Goal: Task Accomplishment & Management: Manage account settings

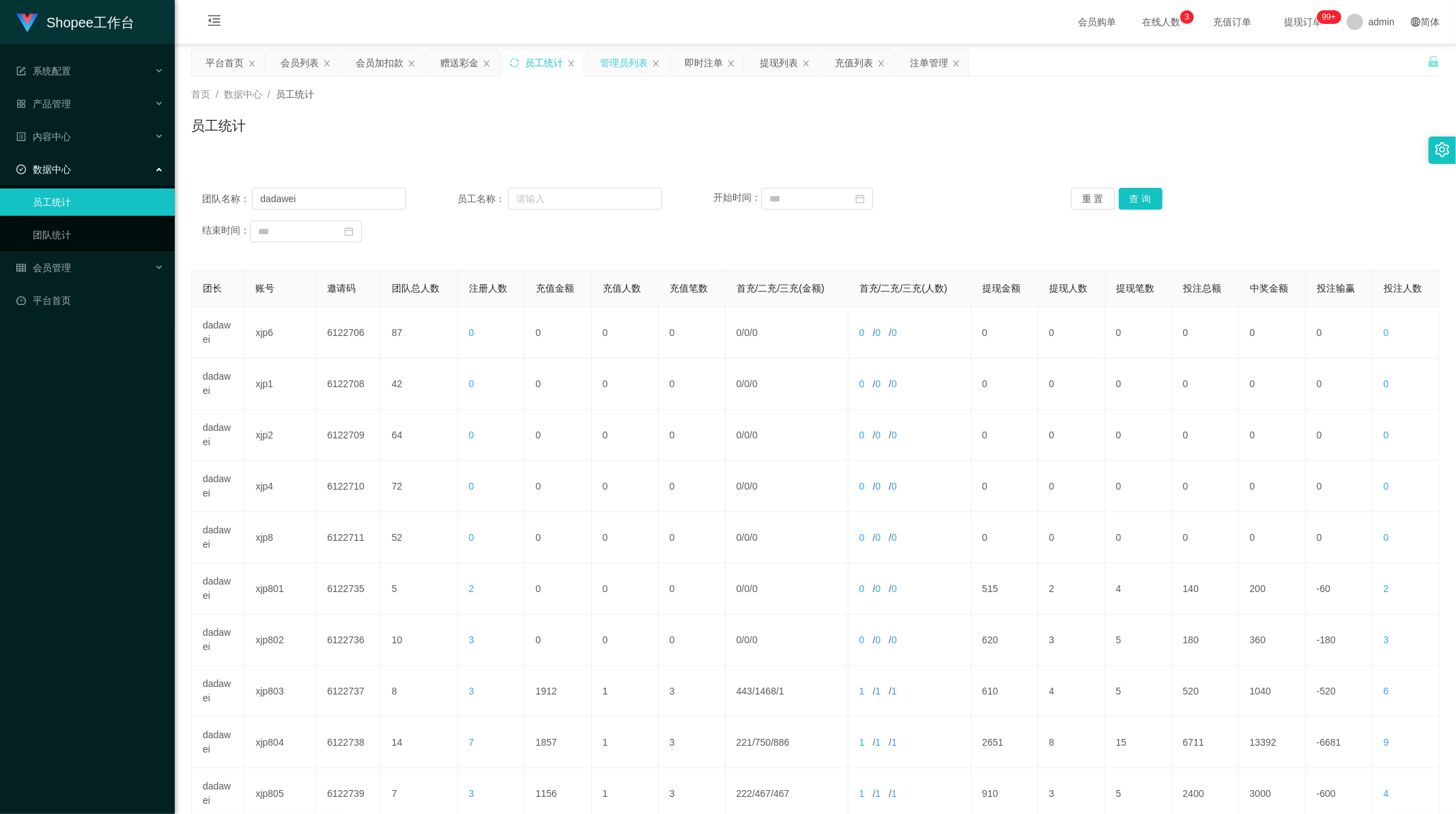
scroll to position [2, 0]
click at [778, 65] on div "提现列表" at bounding box center [778, 63] width 38 height 26
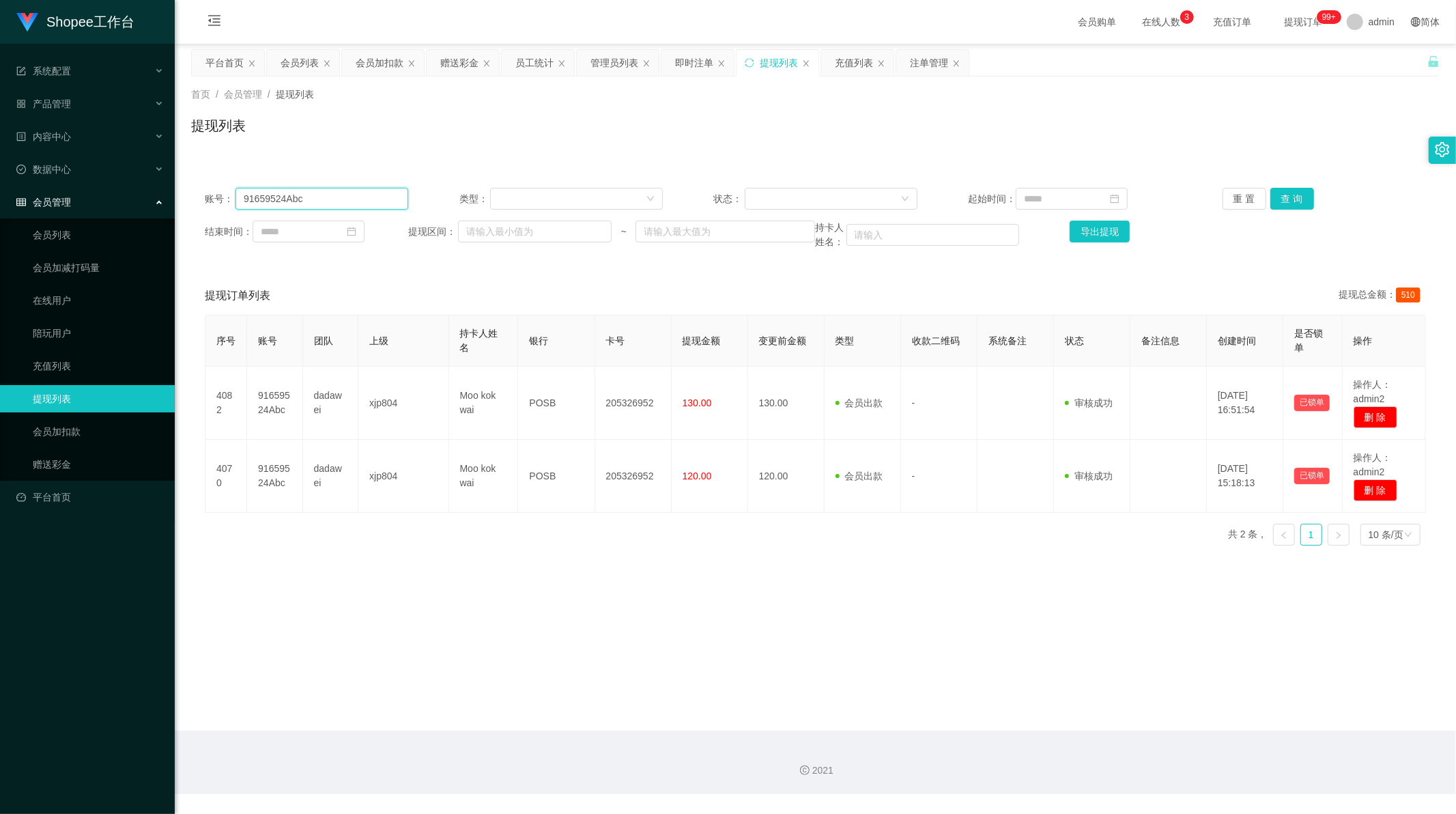
click at [319, 205] on input "91659524Abc" at bounding box center [322, 199] width 173 height 22
drag, startPoint x: 319, startPoint y: 205, endPoint x: 972, endPoint y: 190, distance: 653.2
click at [322, 205] on input "91659524Abc" at bounding box center [322, 199] width 173 height 22
paste input "83593875"
type input "83593875"
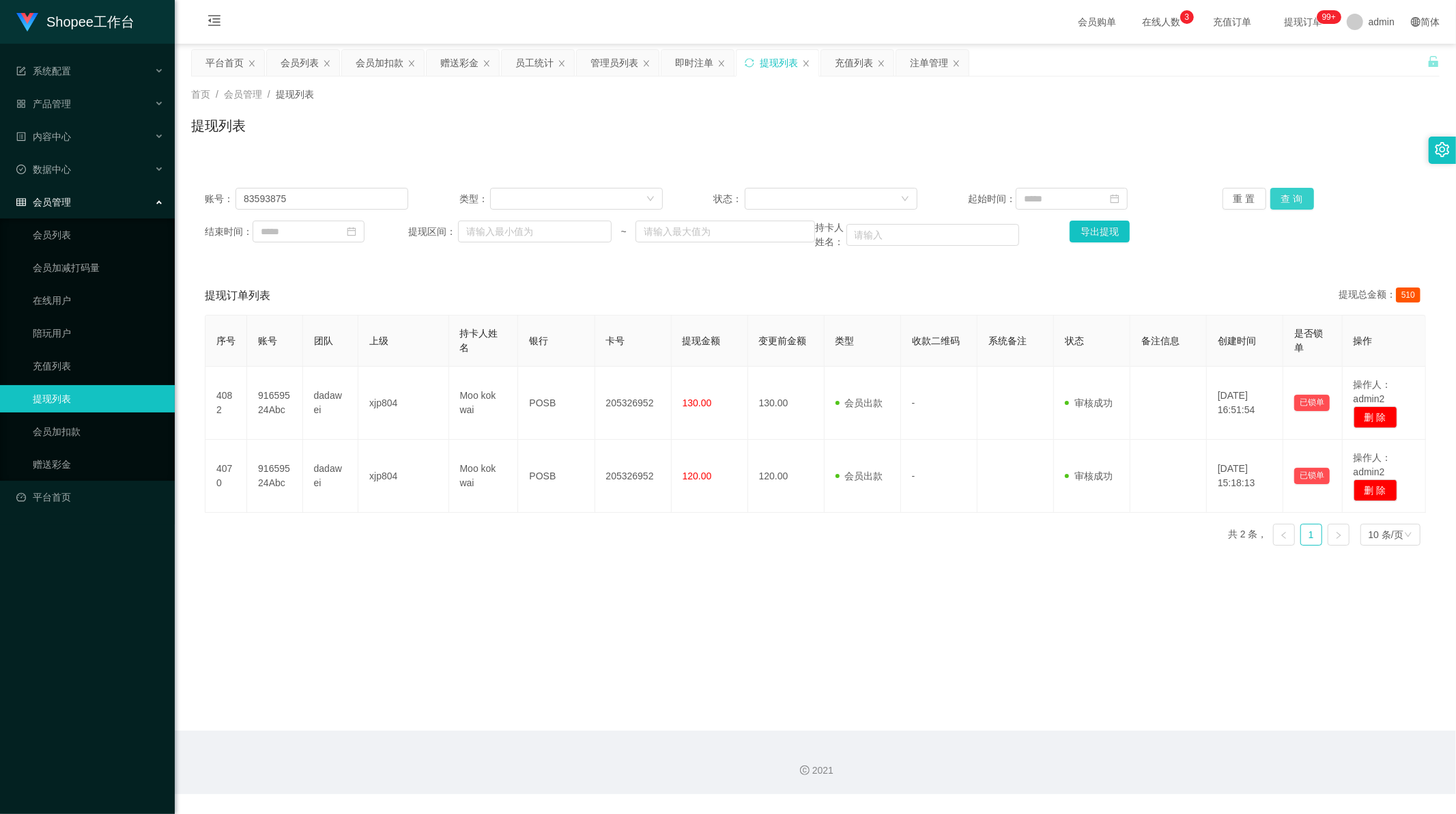
click at [1287, 204] on button "查 询" at bounding box center [1292, 199] width 43 height 22
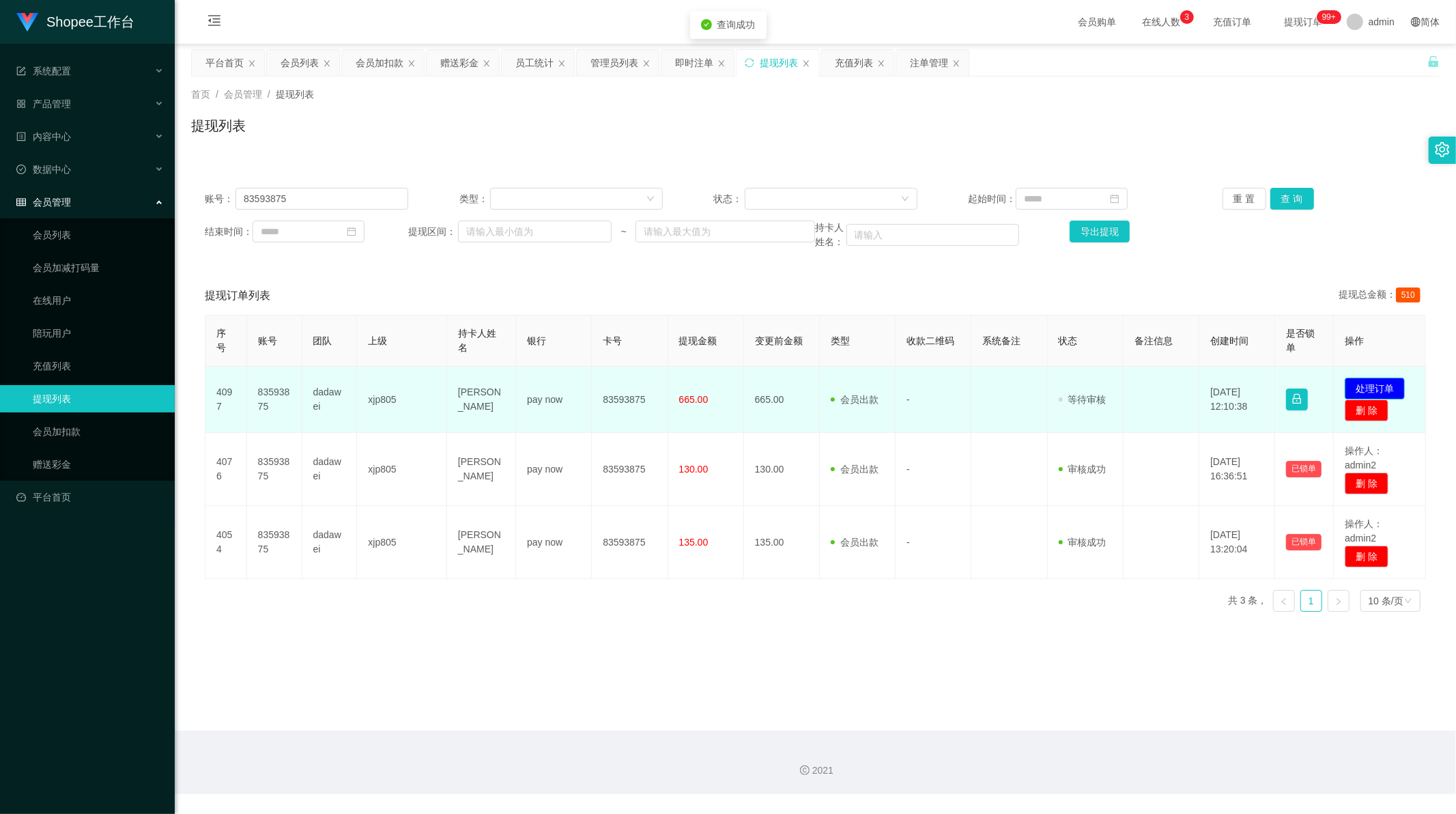
click at [1377, 380] on button "处理订单" at bounding box center [1375, 388] width 60 height 22
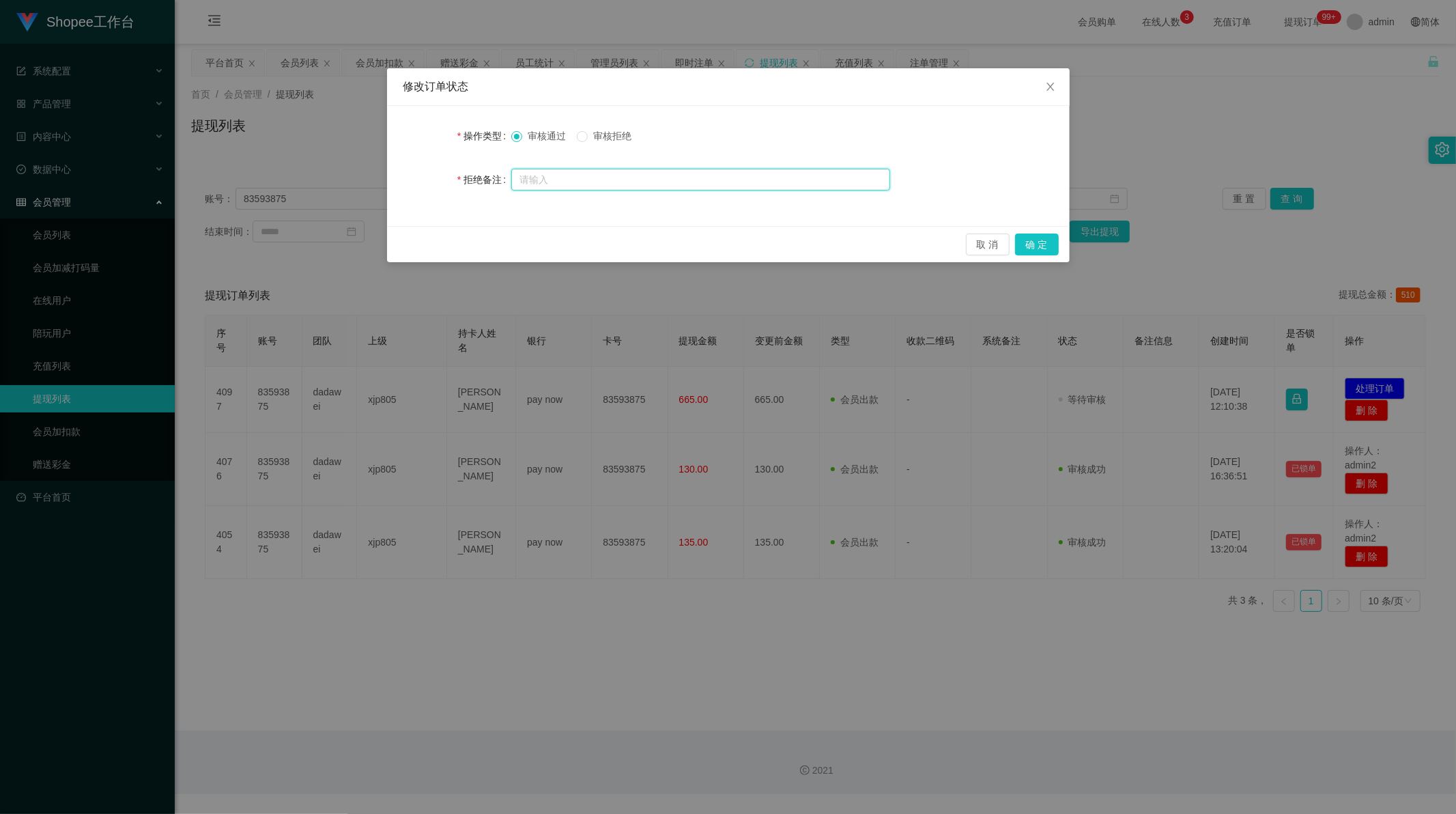
drag, startPoint x: 588, startPoint y: 180, endPoint x: 588, endPoint y: 161, distance: 19.0
click at [588, 180] on input "text" at bounding box center [701, 180] width 379 height 22
paste input "订单数据不完整，请按照数据完成后重新提交审核"
type input "订单数据不完整，请按照数据完成后重新提交审核"
click at [1026, 247] on button "确 定" at bounding box center [1036, 244] width 43 height 22
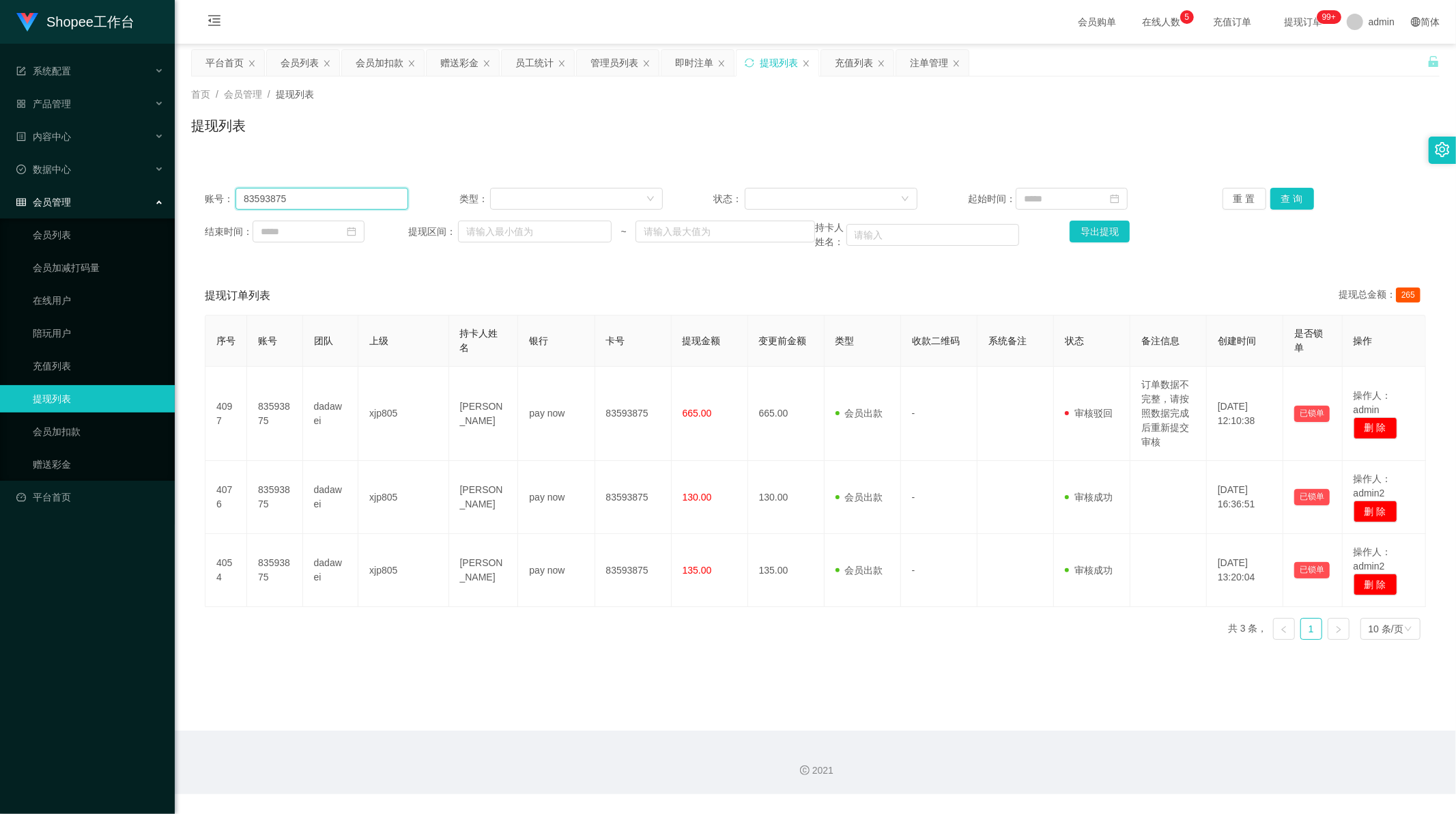
click at [291, 206] on input "83593875" at bounding box center [322, 199] width 173 height 22
drag, startPoint x: 291, startPoint y: 206, endPoint x: 608, endPoint y: 206, distance: 317.0
click at [295, 206] on input "83593875" at bounding box center [322, 199] width 173 height 22
paste input "Wen8094052L"
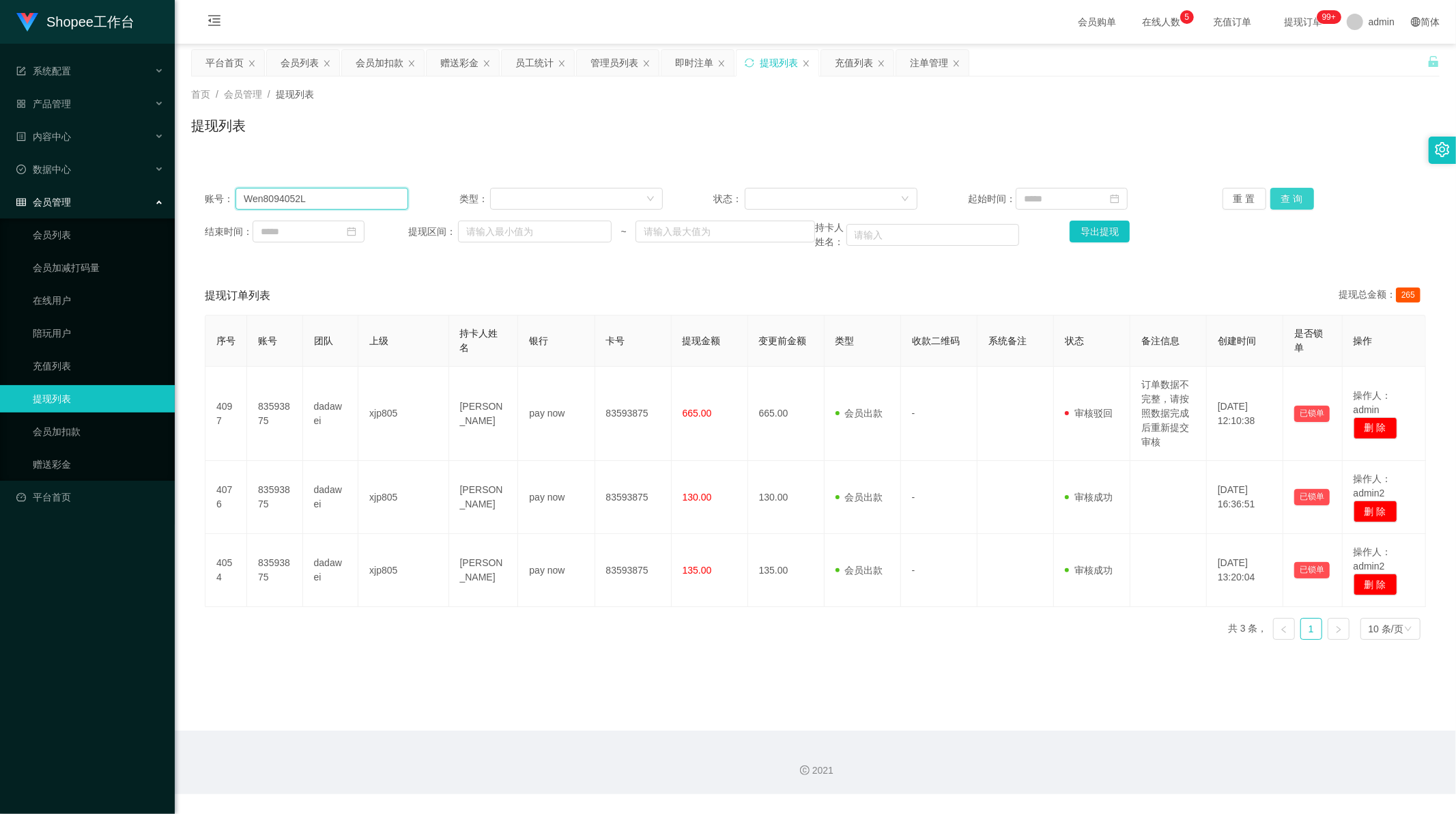
type input "Wen8094052L"
click at [1291, 205] on button "查 询" at bounding box center [1292, 199] width 43 height 22
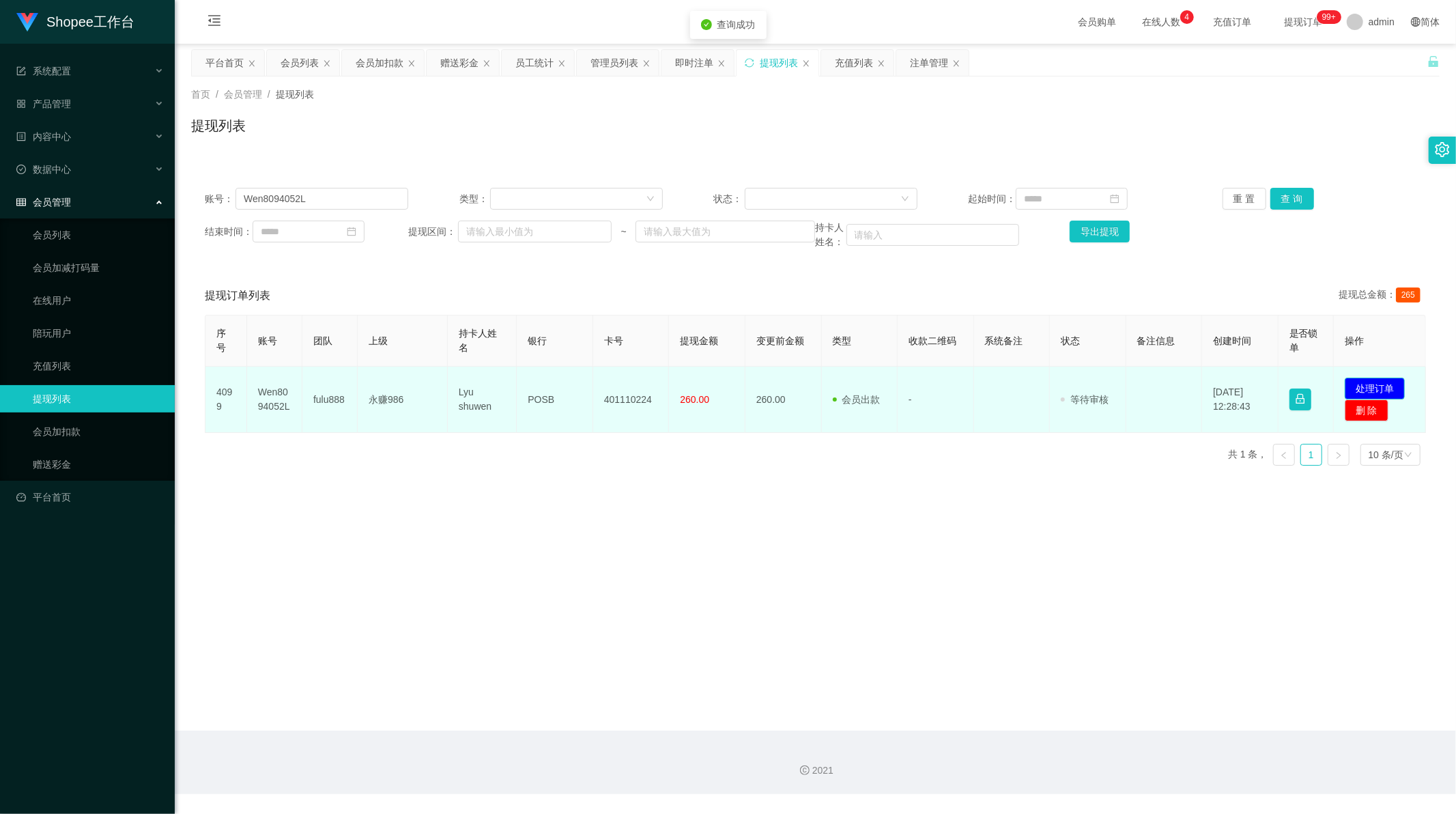
click at [1367, 386] on button "处理订单" at bounding box center [1375, 388] width 60 height 22
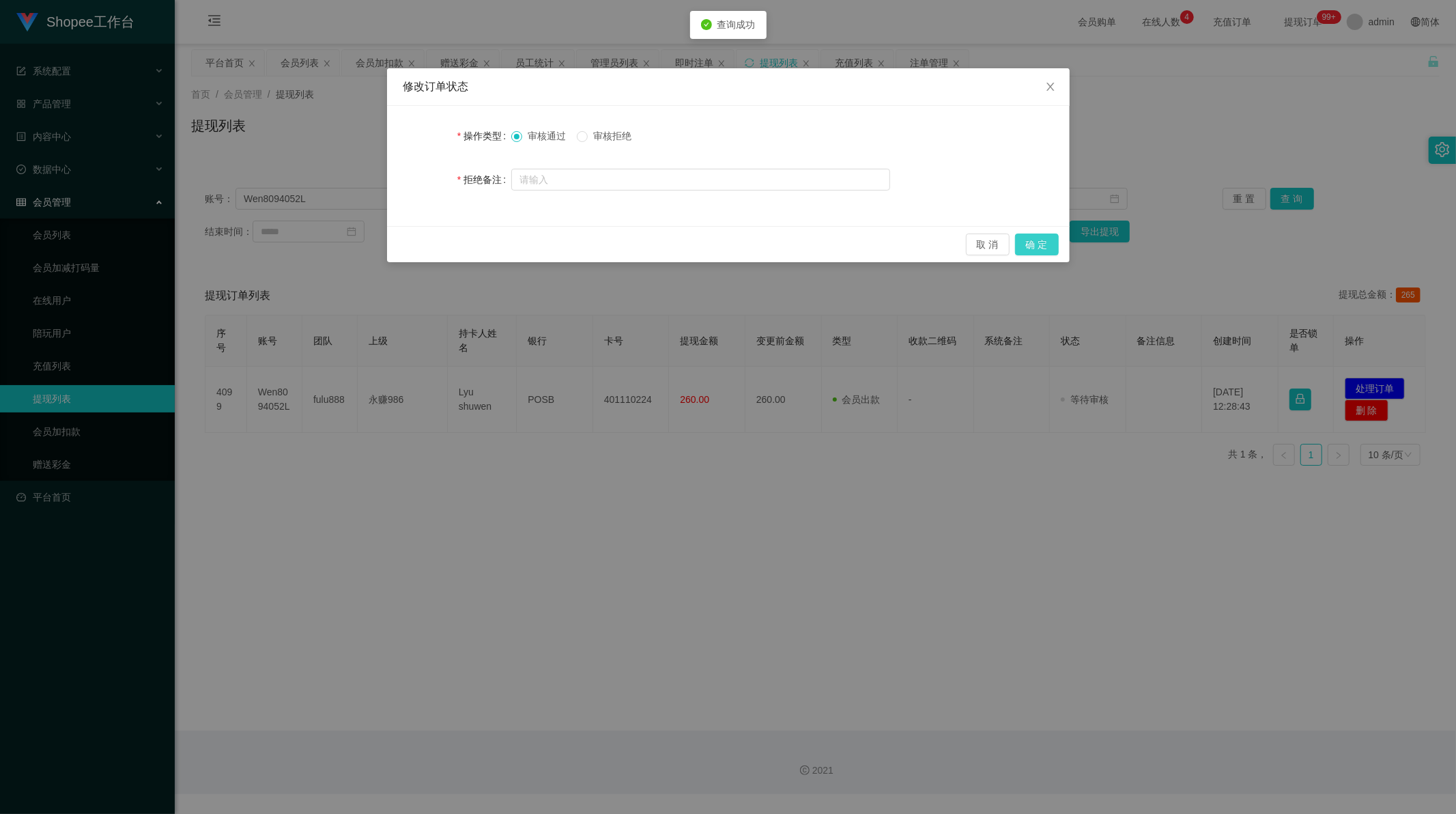
click at [1040, 246] on button "确 定" at bounding box center [1036, 244] width 43 height 22
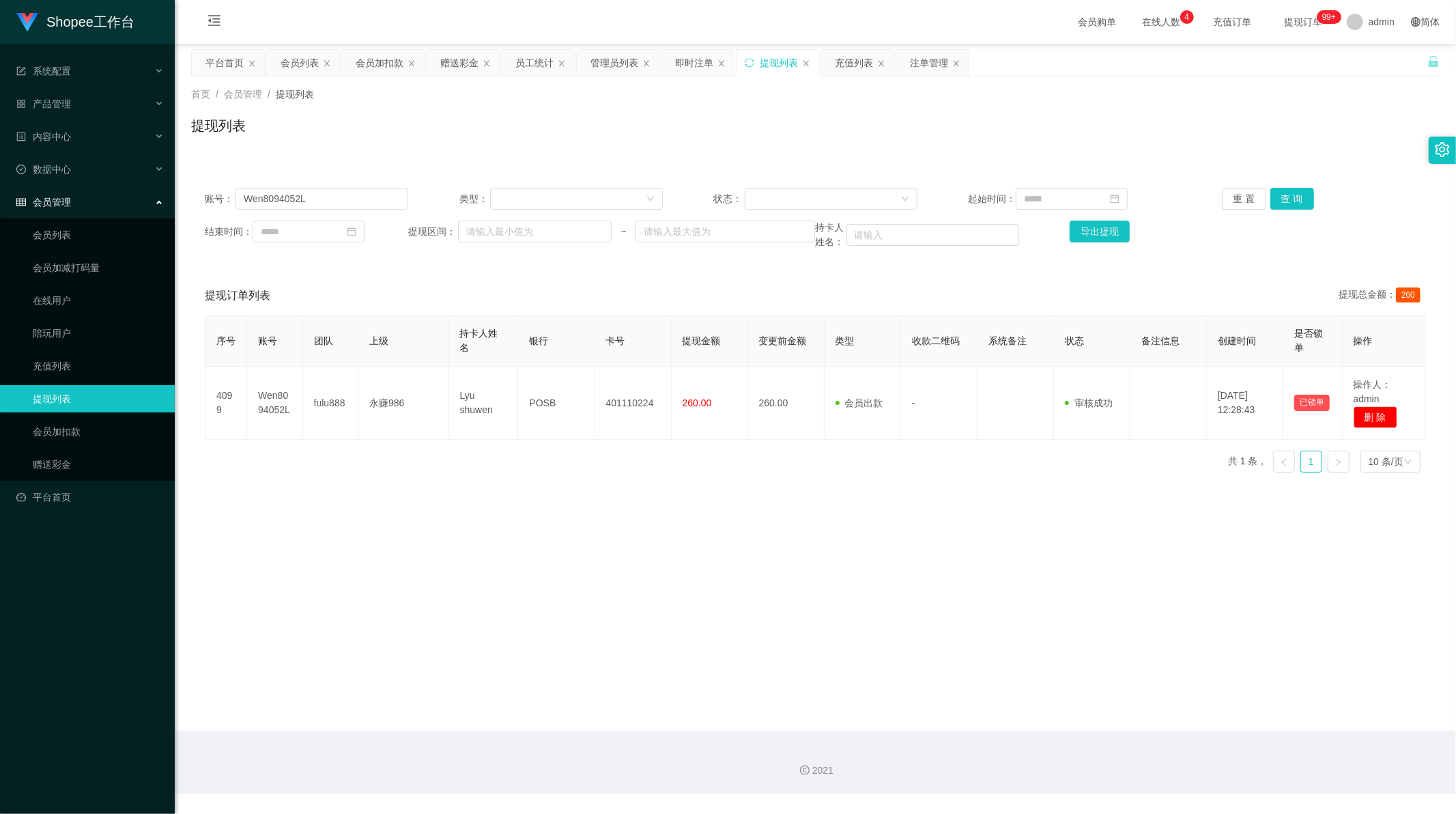
click at [747, 557] on main "关闭左侧 关闭右侧 关闭其它 刷新页面 平台首页 会员列表 会员加扣款 赠送彩金 员工统计 管理员列表 即时注单 提现列表 充值列表 注单管理 首页 / 会员…" at bounding box center [815, 387] width 1281 height 687
click at [329, 195] on input "Wen8094052L" at bounding box center [322, 199] width 173 height 22
paste input "83240705"
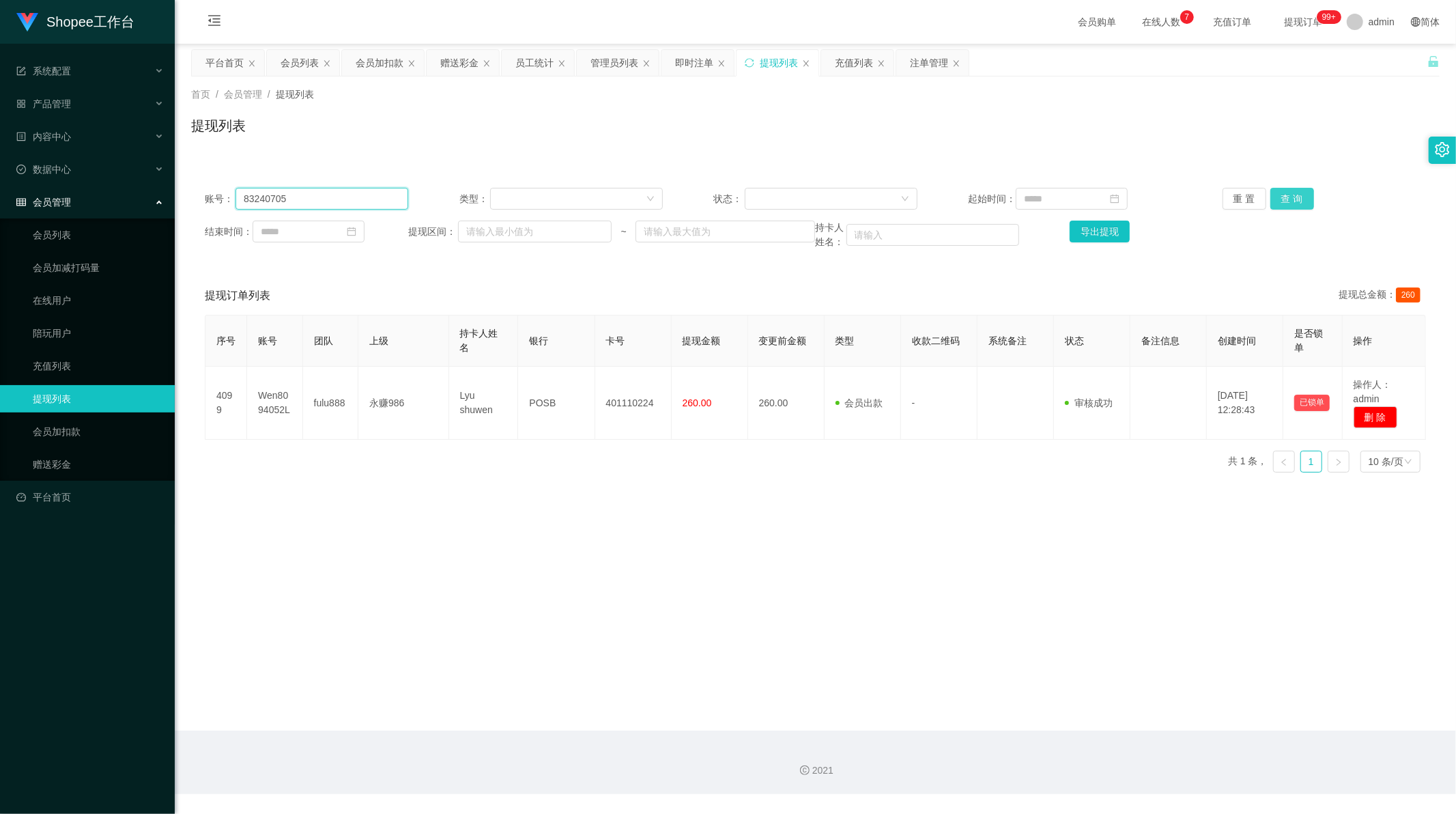
type input "83240705"
click at [1298, 197] on button "查 询" at bounding box center [1292, 199] width 43 height 22
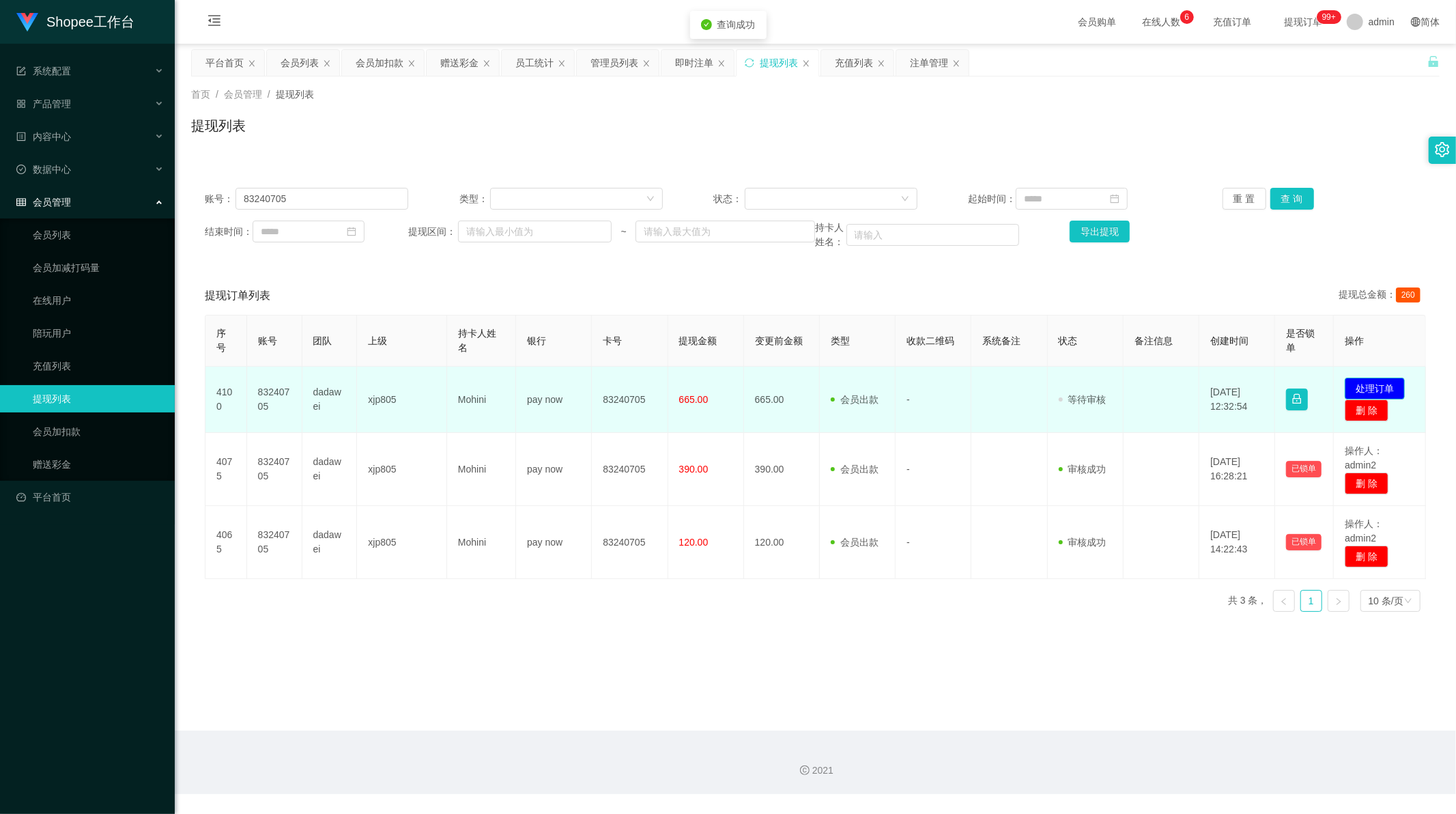
click at [1379, 397] on button "处理订单" at bounding box center [1375, 388] width 60 height 22
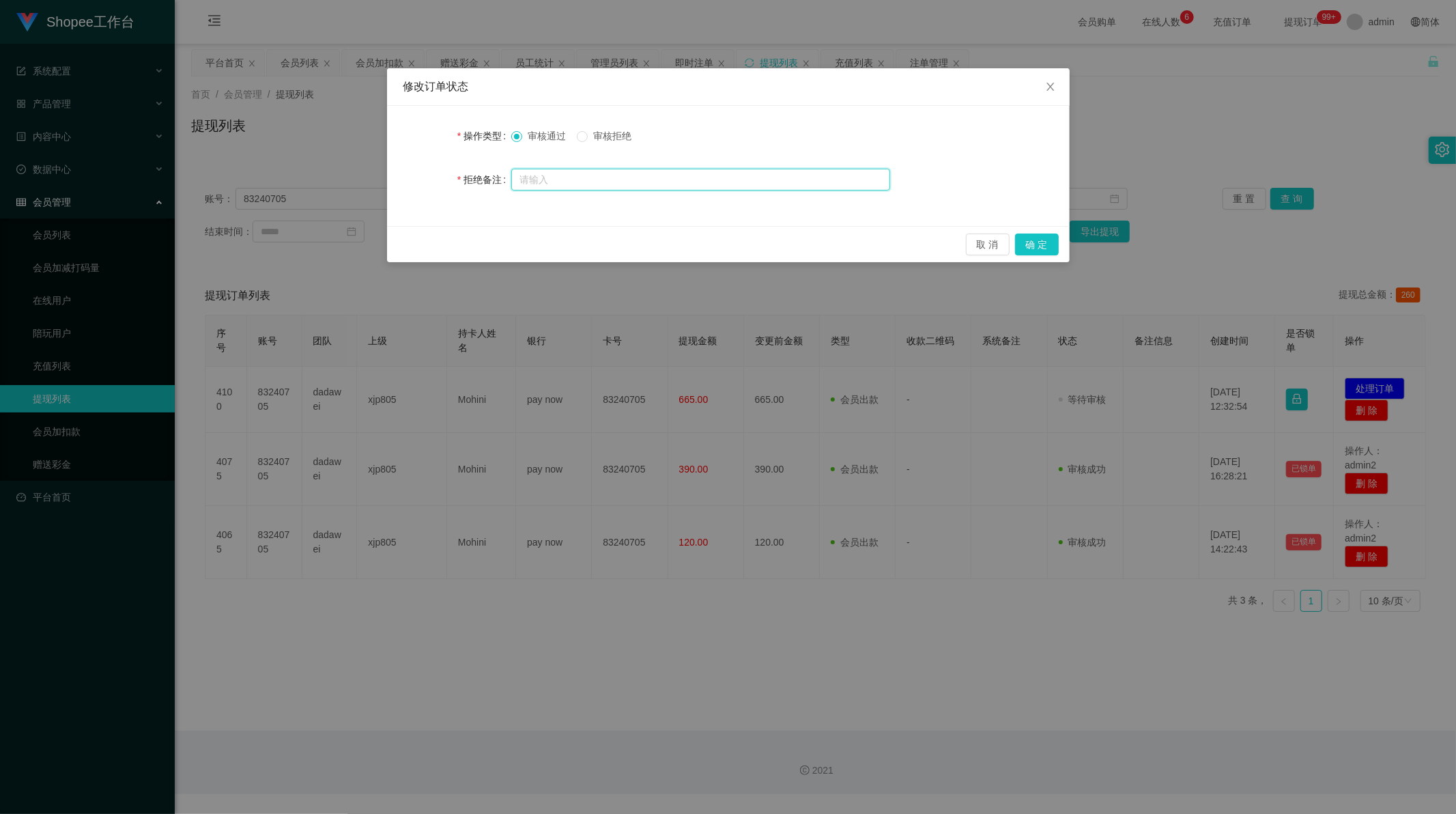
drag, startPoint x: 647, startPoint y: 168, endPoint x: 638, endPoint y: 165, distance: 9.5
click at [646, 169] on input "text" at bounding box center [701, 180] width 379 height 22
paste input "订单数据不完整，请按照数据完成后重新提交审核"
type input "订单数据不完整，请按照数据完成后重新提交审核"
click at [1039, 251] on button "确 定" at bounding box center [1036, 244] width 43 height 22
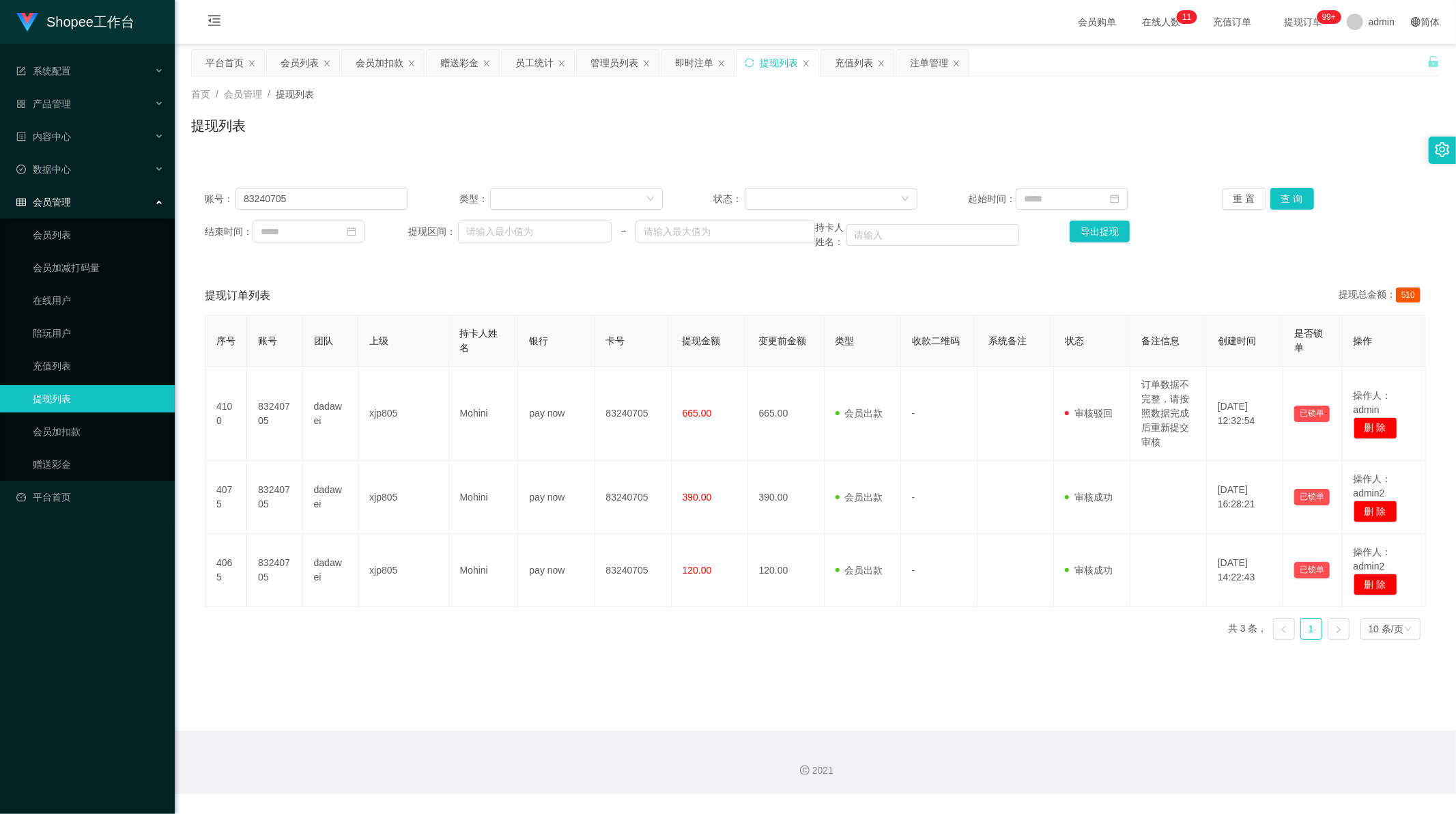
click at [674, 287] on div "提现订单列表 提现总金额： 510" at bounding box center [816, 295] width 1222 height 38
click at [316, 194] on input "83240705" at bounding box center [322, 199] width 173 height 22
paste input "415976"
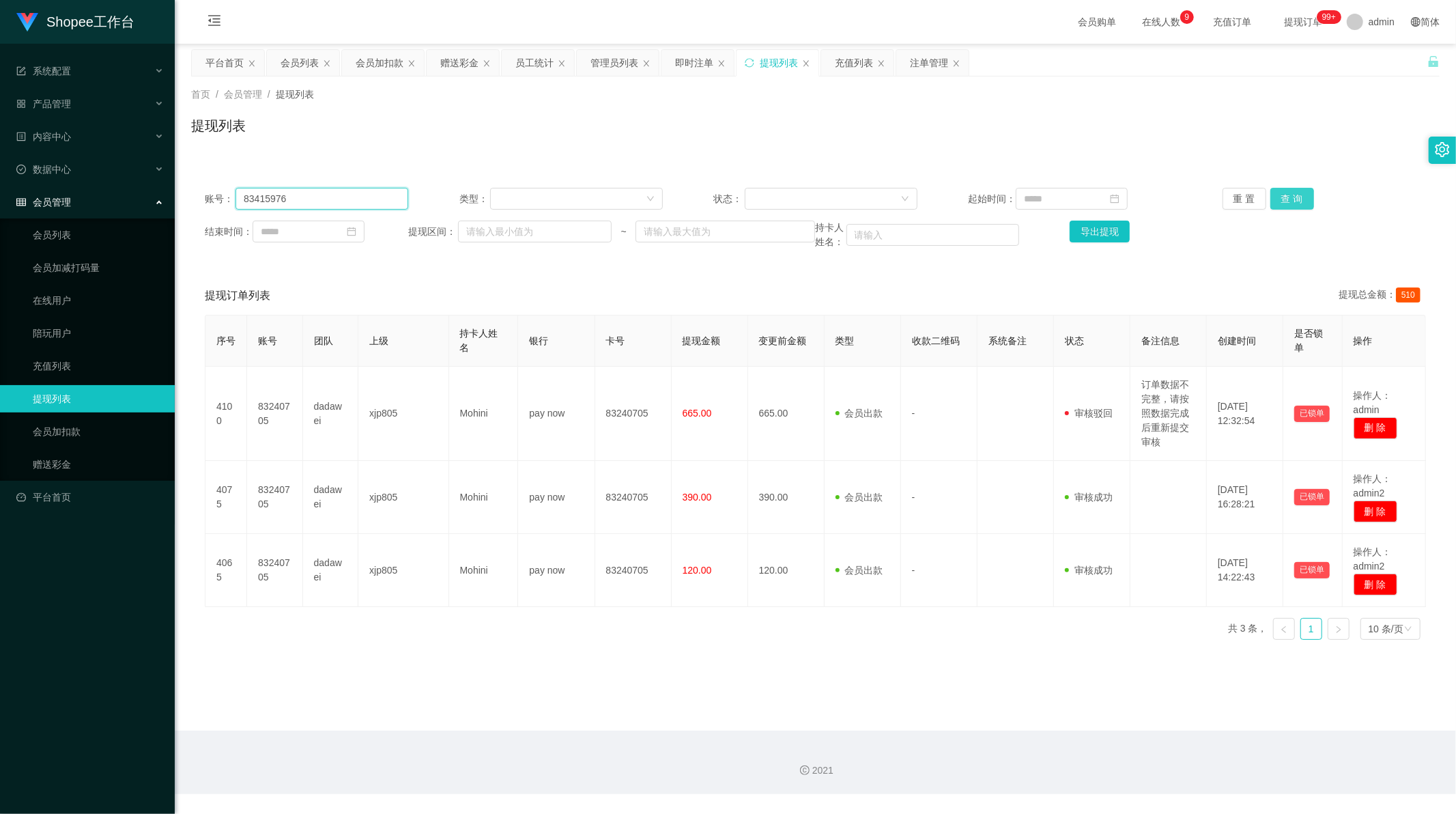
type input "83415976"
click at [1285, 198] on button "查 询" at bounding box center [1292, 199] width 43 height 22
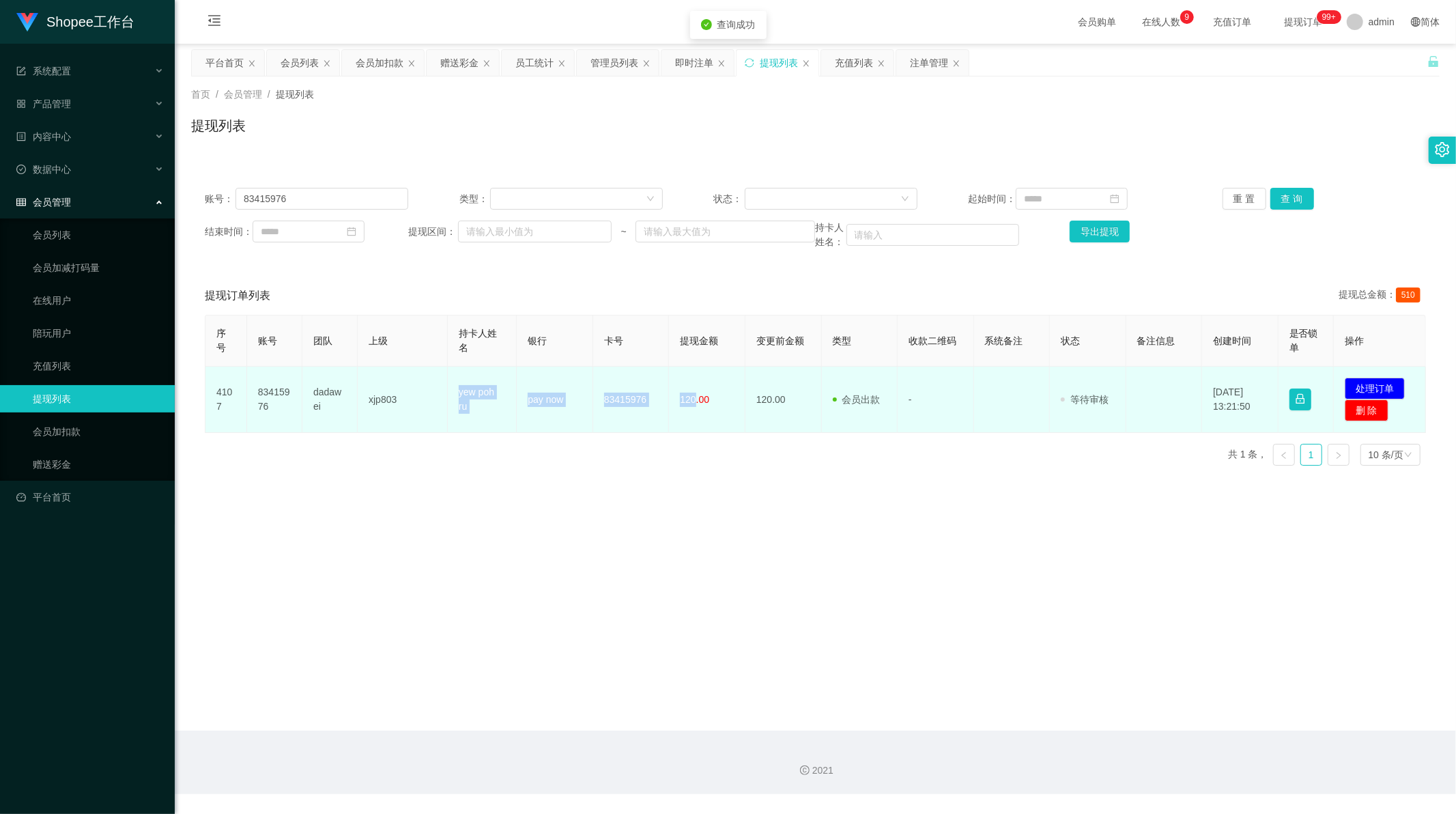
drag, startPoint x: 456, startPoint y: 393, endPoint x: 693, endPoint y: 403, distance: 237.2
click at [693, 403] on tr "4107 83415976 dadawei xjp803 yew poh ru pay now 83415976 120.00 120.00 会员出款 人工取…" at bounding box center [816, 400] width 1221 height 66
copy tr "yew poh ru pay now 83415976 120"
click at [1373, 389] on button "处理订单" at bounding box center [1375, 388] width 60 height 22
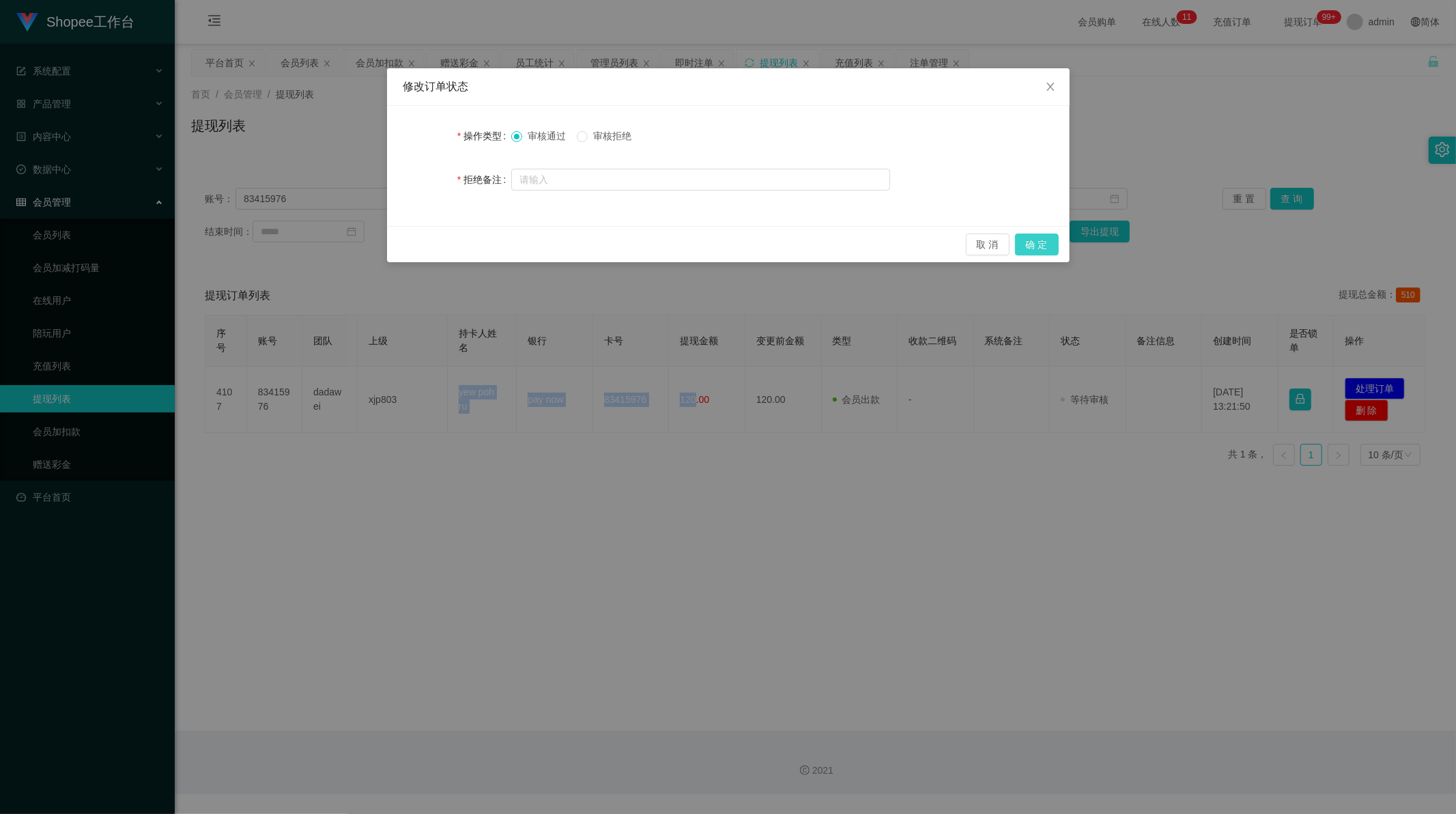
click at [1035, 244] on button "确 定" at bounding box center [1036, 244] width 43 height 22
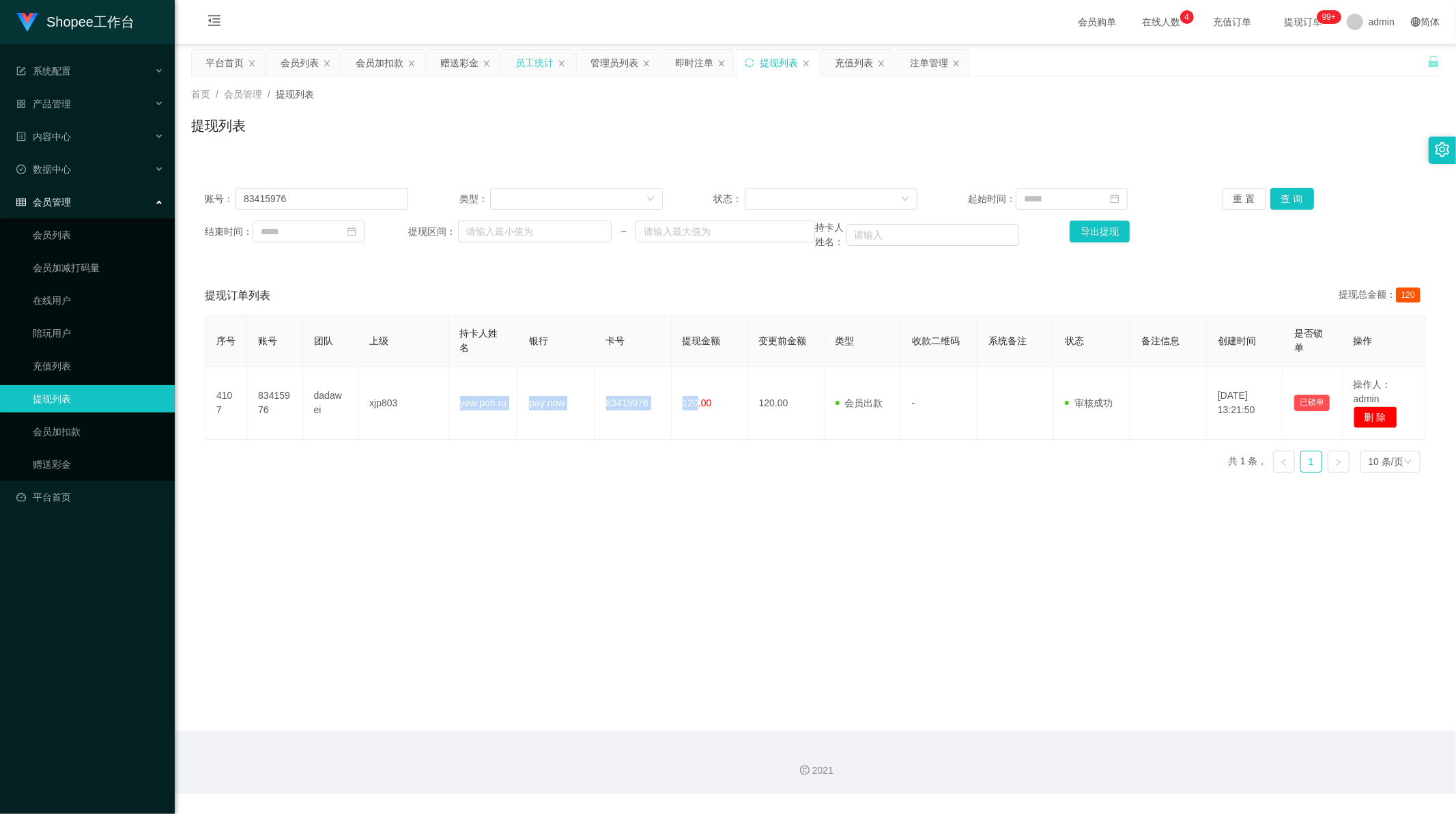
click at [523, 64] on div "员工统计" at bounding box center [534, 63] width 38 height 26
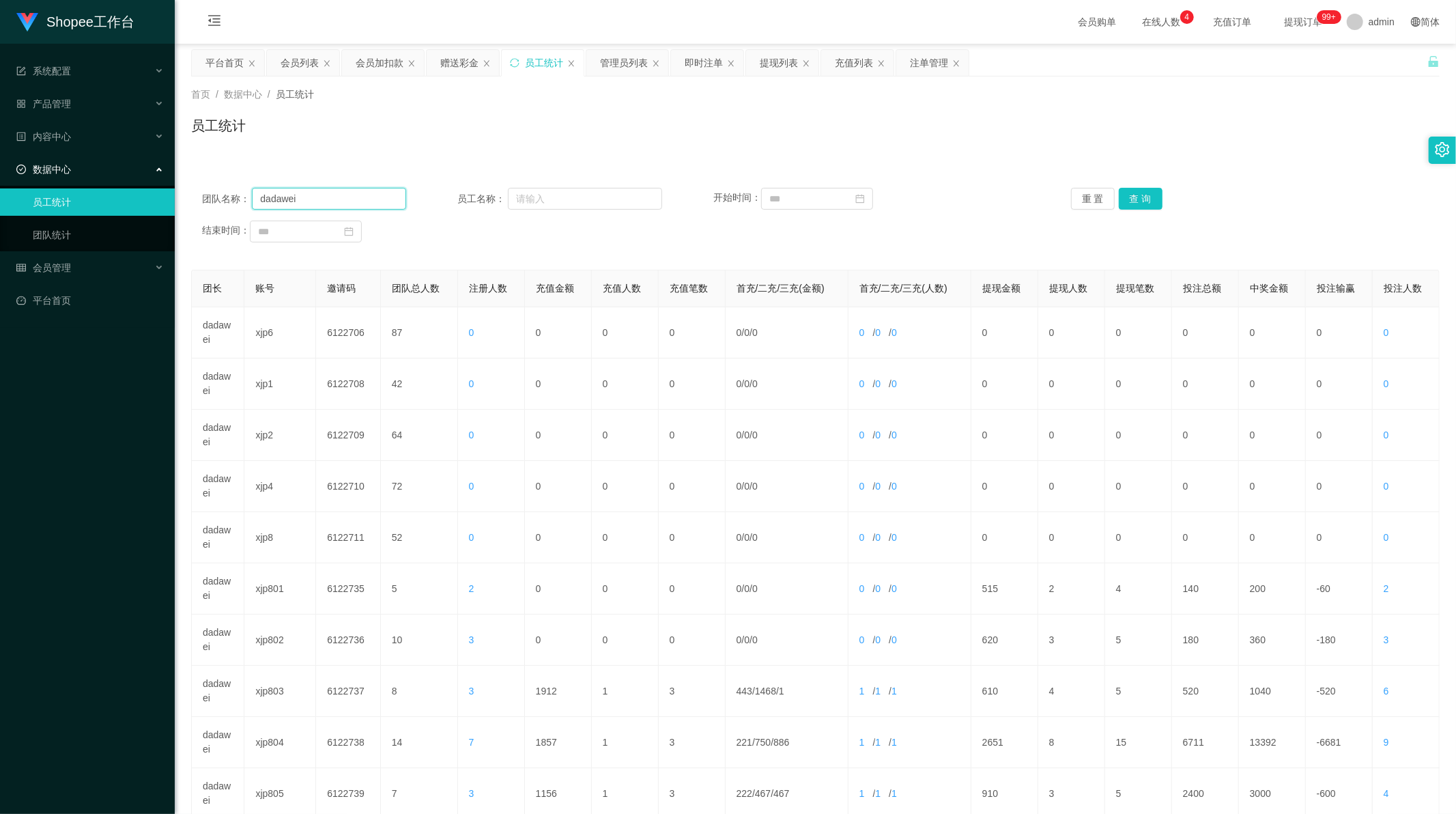
click at [321, 195] on input "dadawei" at bounding box center [329, 199] width 154 height 22
paste input "A986"
type input "A986"
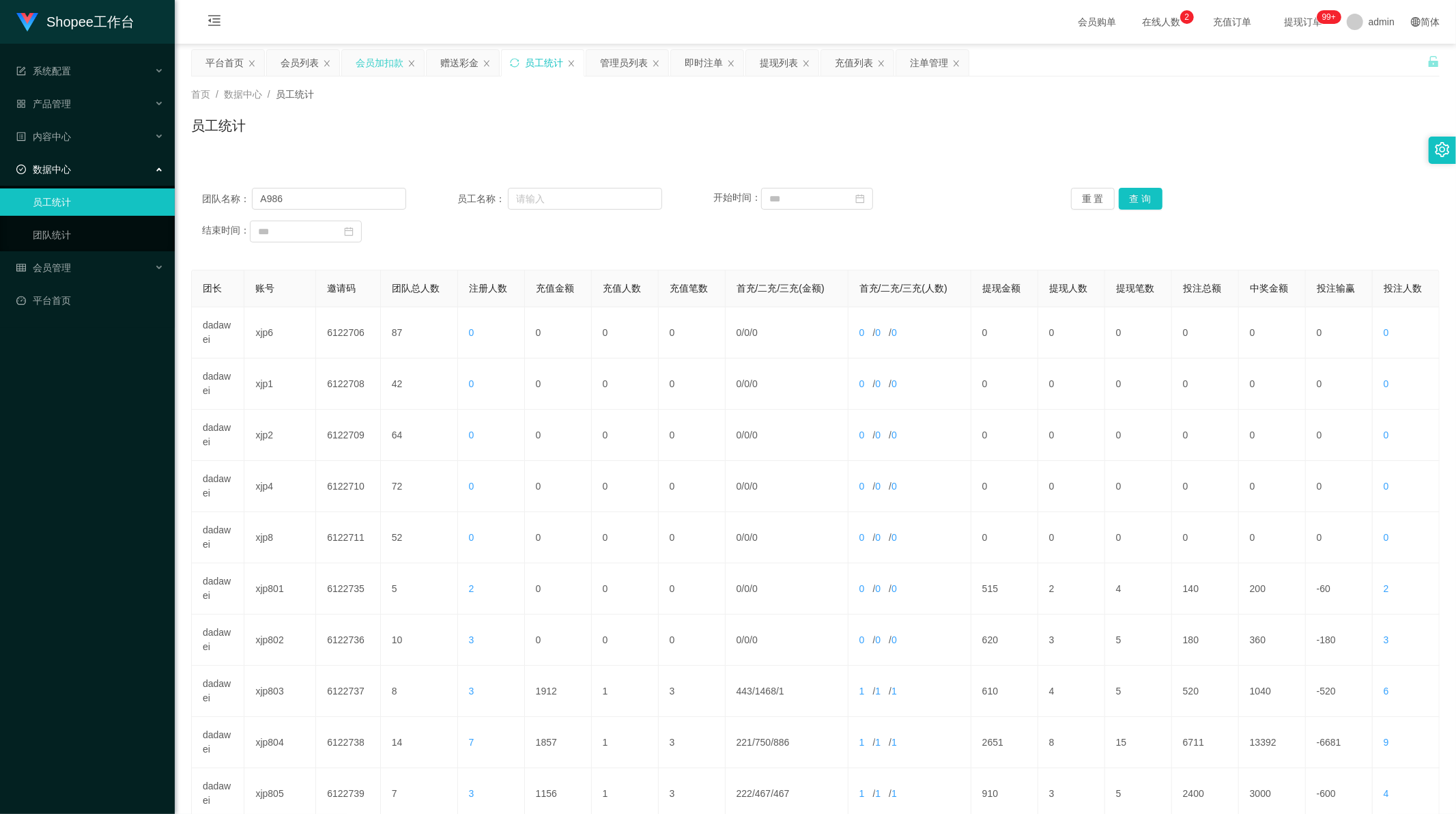
click at [374, 57] on div "会员加扣款" at bounding box center [380, 63] width 48 height 26
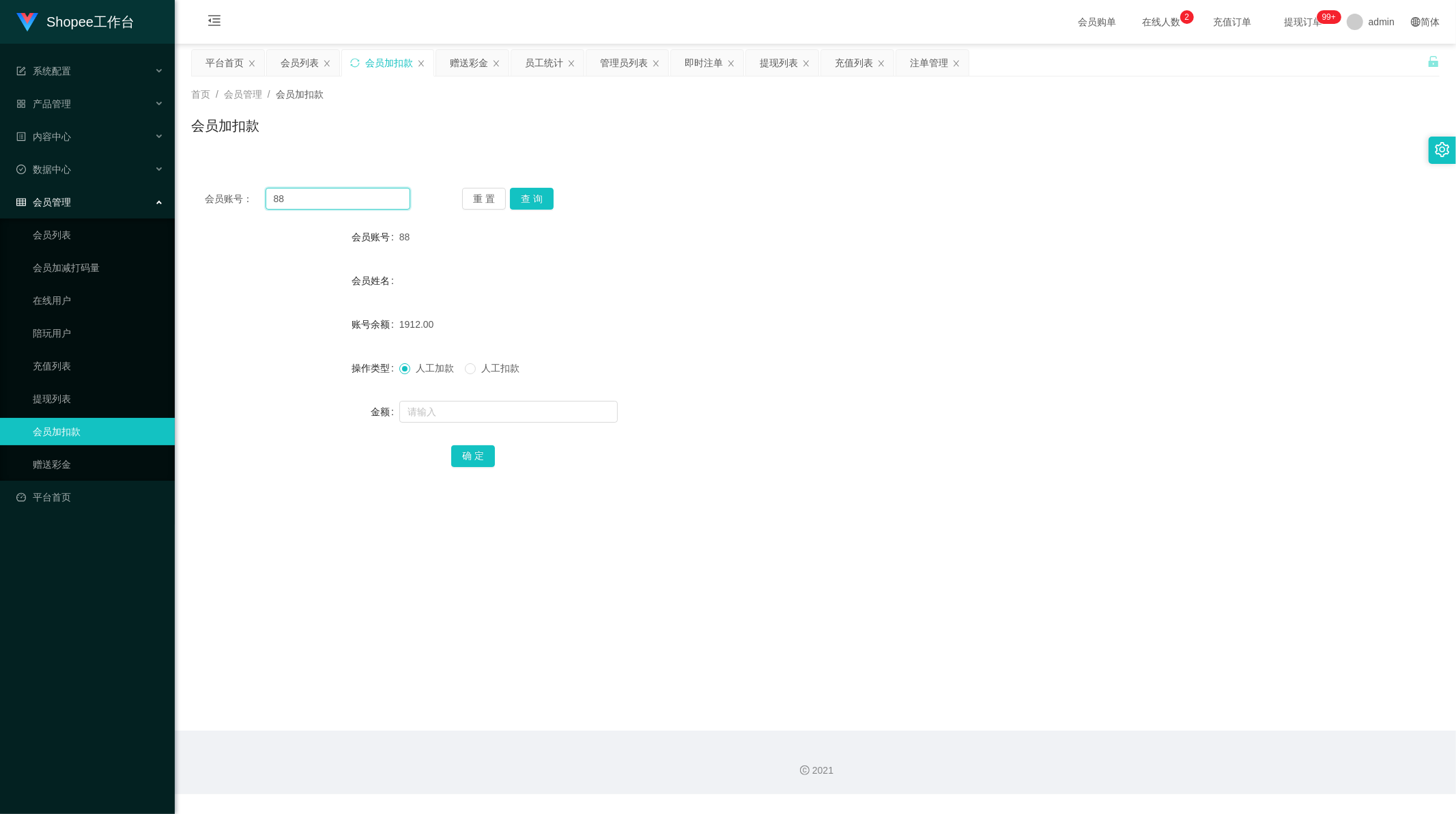
click at [319, 204] on input "88" at bounding box center [338, 199] width 146 height 22
drag, startPoint x: 319, startPoint y: 204, endPoint x: 472, endPoint y: 203, distance: 153.0
click at [322, 204] on input "88" at bounding box center [338, 199] width 146 height 22
paste input "A986"
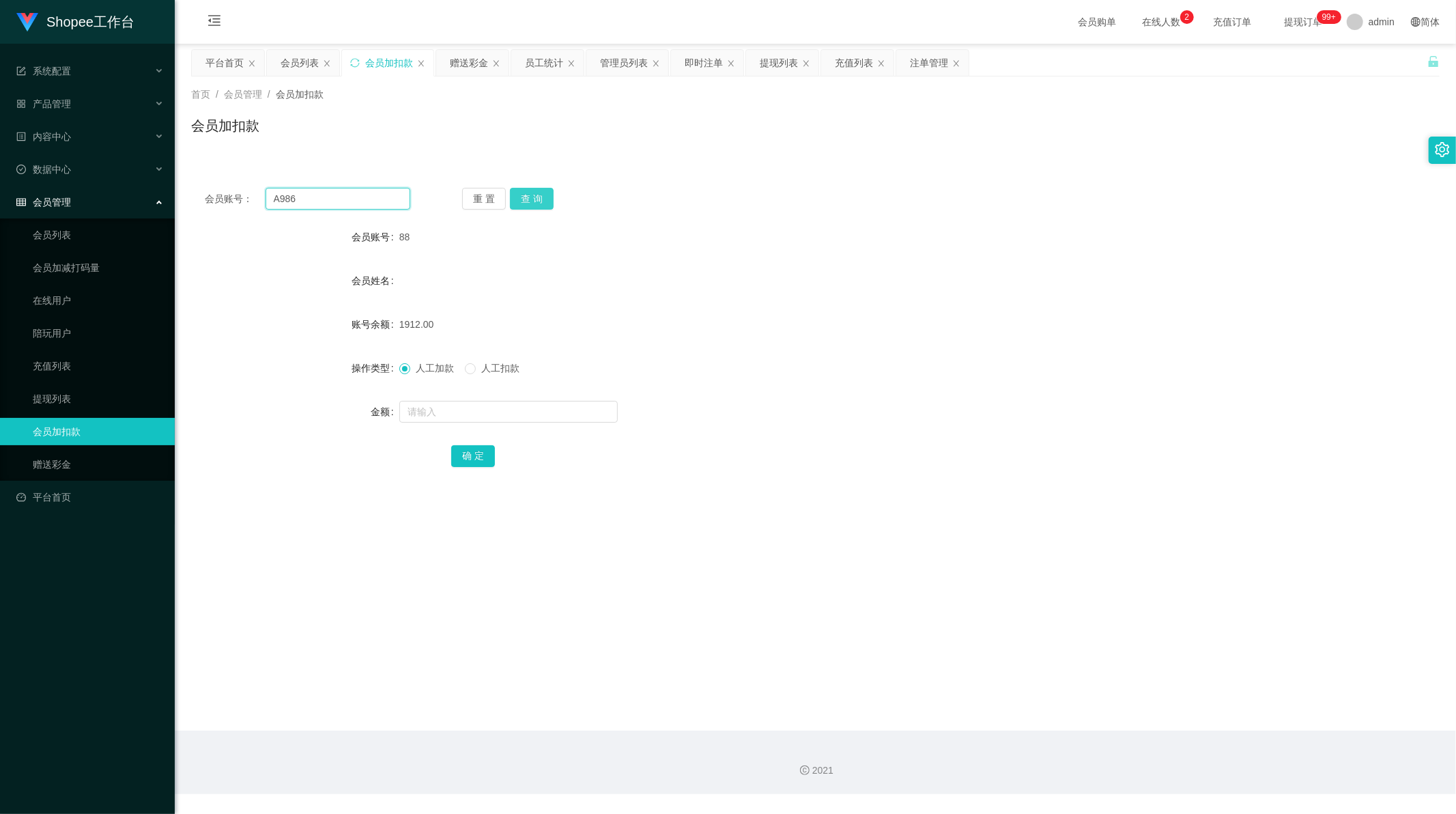
type input "A986"
drag, startPoint x: 525, startPoint y: 197, endPoint x: 525, endPoint y: 205, distance: 8.0
click at [525, 197] on button "查 询" at bounding box center [531, 199] width 43 height 22
click at [449, 405] on input "text" at bounding box center [508, 412] width 219 height 22
type input "270"
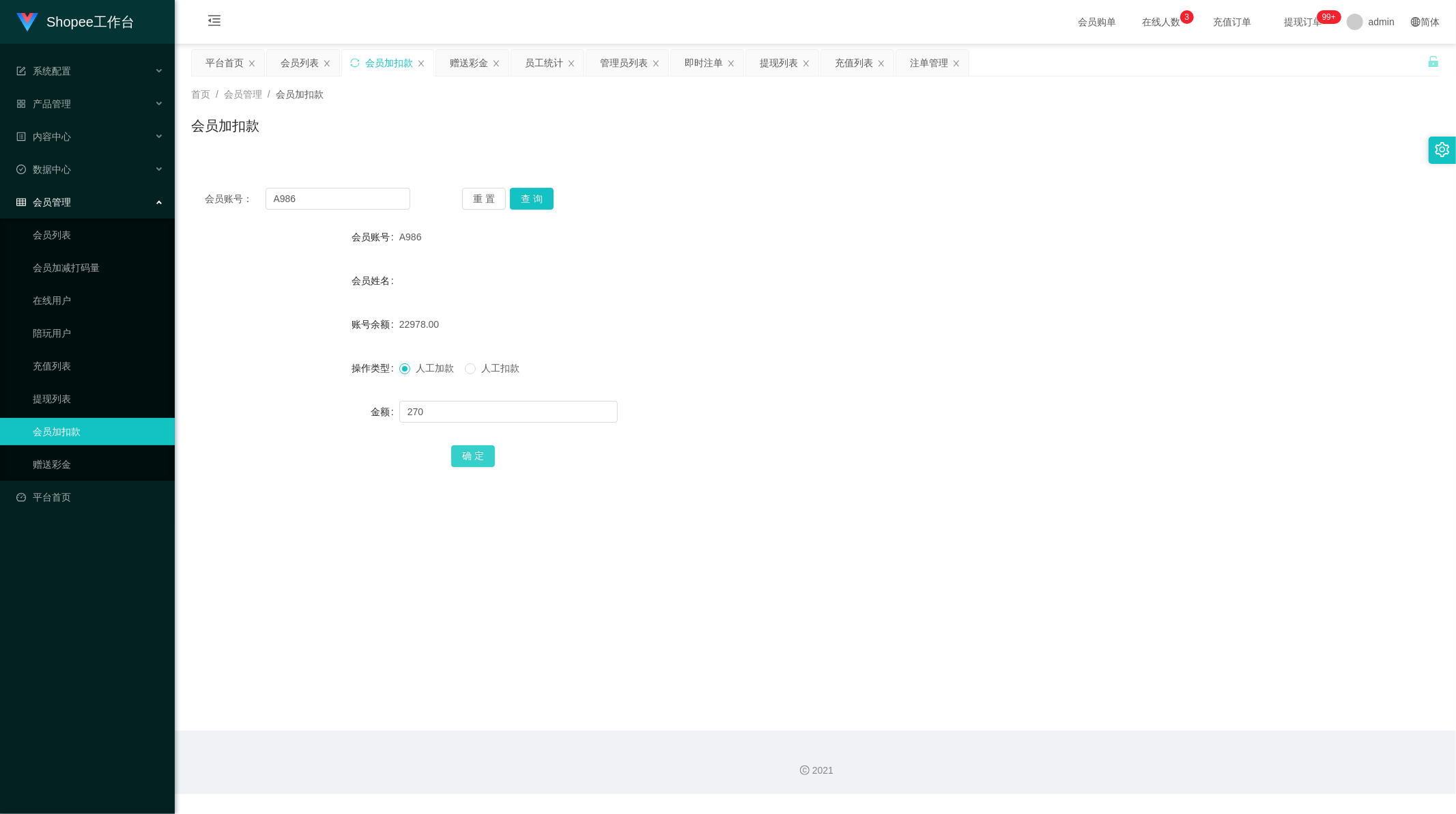
click at [460, 454] on button "确 定" at bounding box center [473, 456] width 43 height 22
click at [364, 201] on input "A986" at bounding box center [338, 199] width 146 height 22
paste input "982"
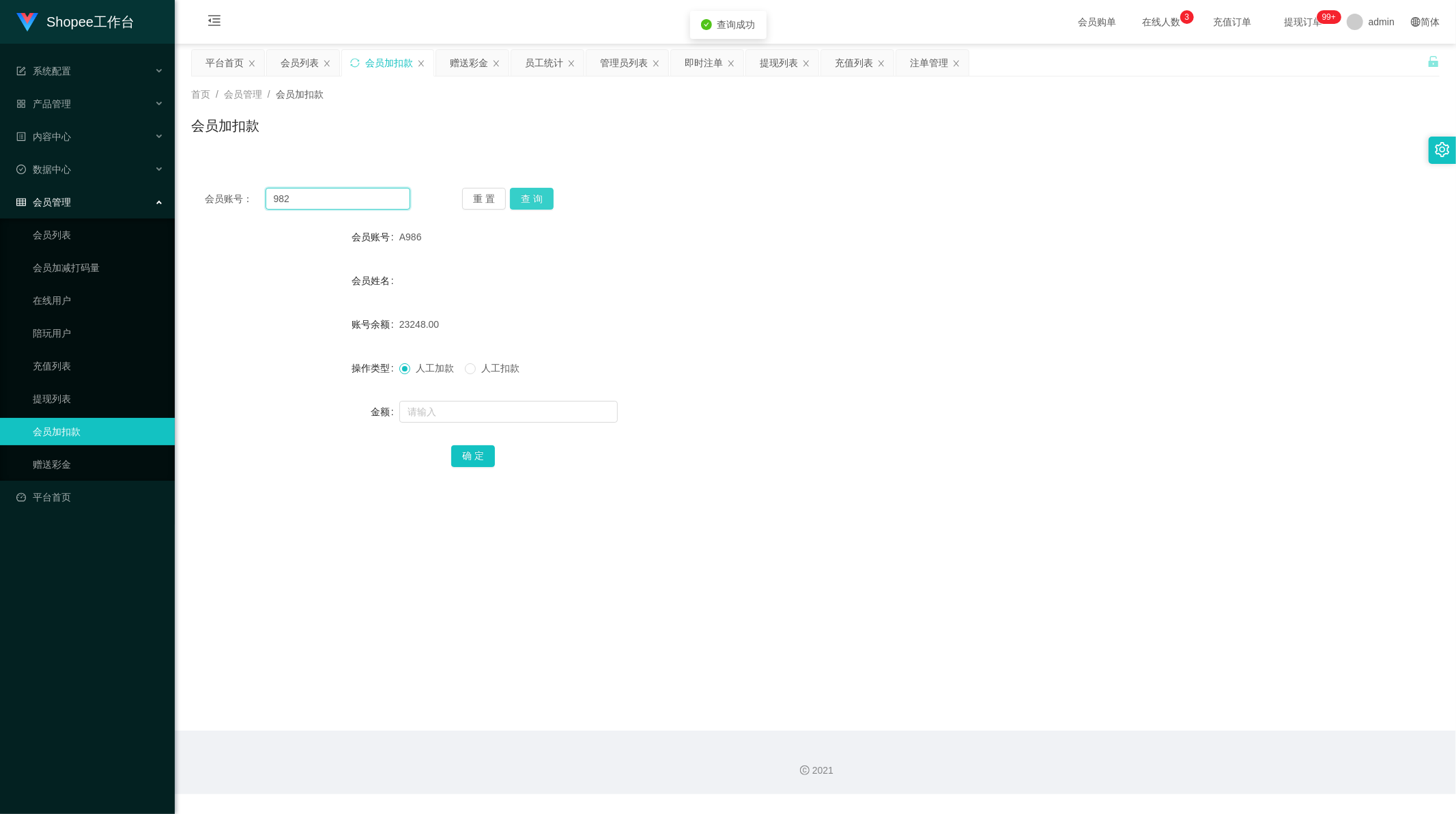
type input "982"
click at [534, 199] on button "查 询" at bounding box center [531, 199] width 43 height 22
click at [442, 407] on input "text" at bounding box center [508, 412] width 219 height 22
type input "270"
click at [470, 455] on button "确 定" at bounding box center [473, 456] width 43 height 22
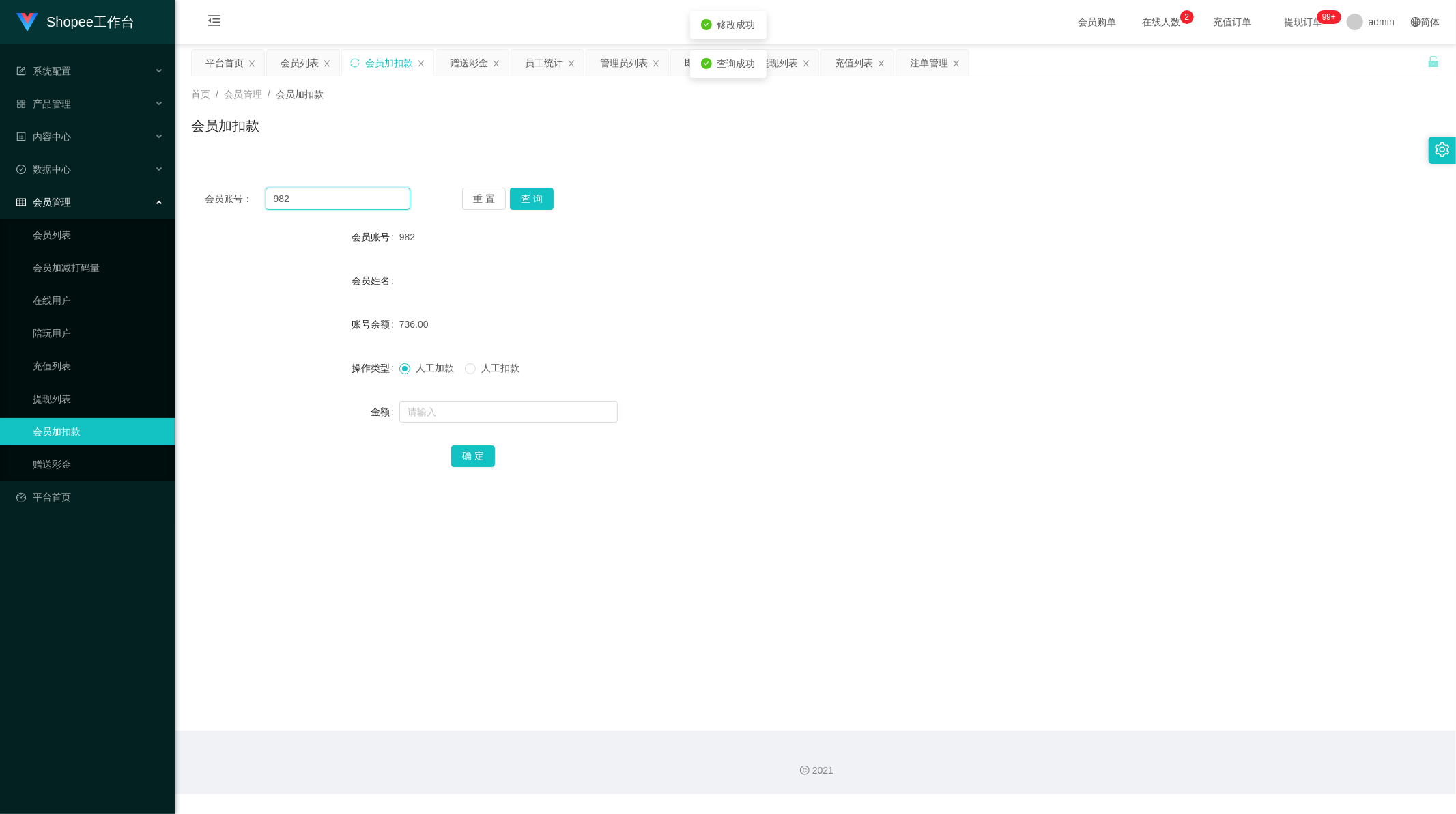
click at [339, 200] on input "982" at bounding box center [338, 199] width 146 height 22
paste input "A983"
type input "A983"
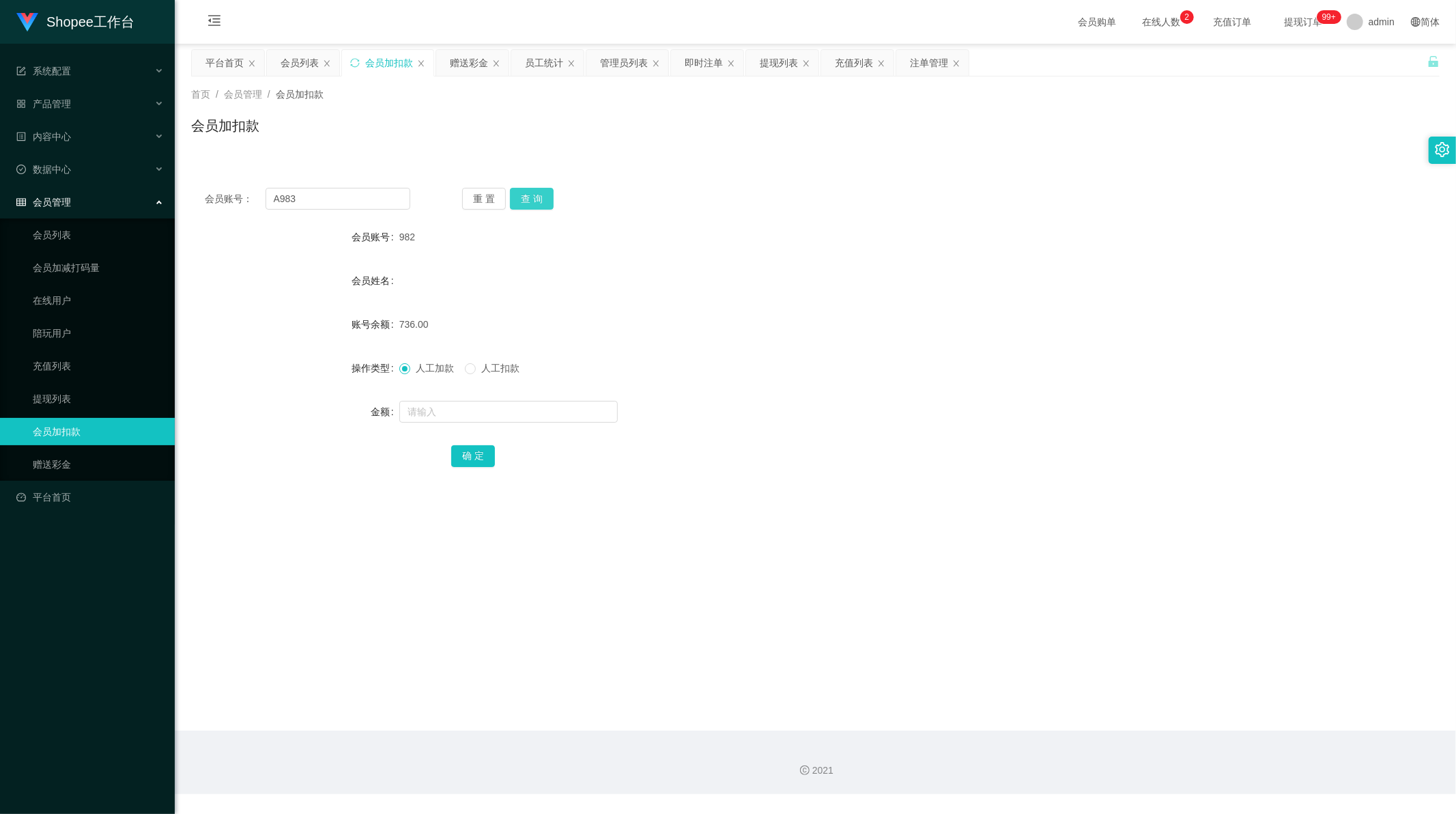
drag, startPoint x: 542, startPoint y: 201, endPoint x: 536, endPoint y: 196, distance: 7.8
click at [542, 201] on button "查 询" at bounding box center [531, 199] width 43 height 22
click at [435, 416] on input "text" at bounding box center [508, 412] width 219 height 22
type input "270"
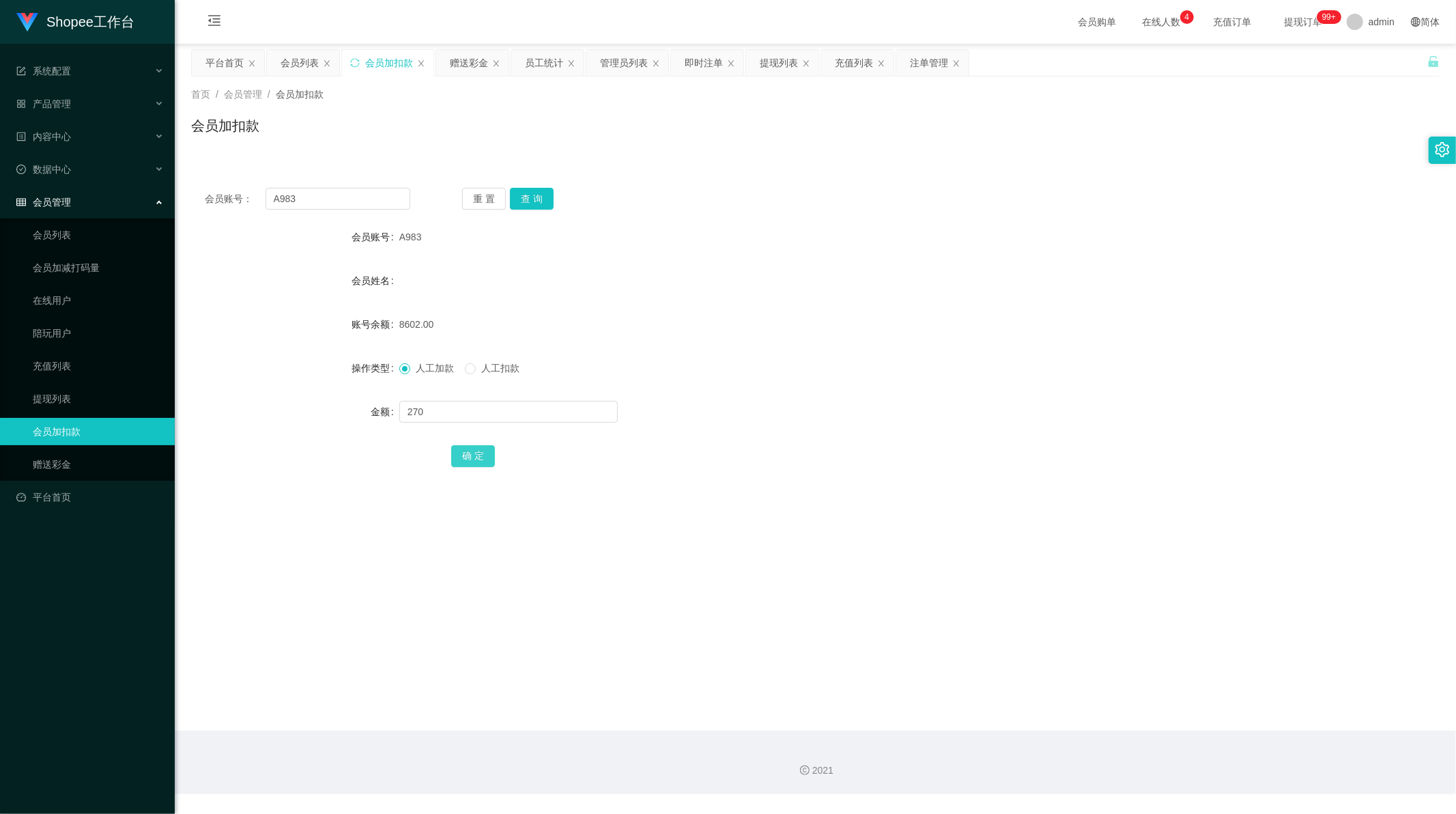
click at [482, 457] on button "确 定" at bounding box center [473, 456] width 43 height 22
click at [848, 66] on div "充值列表" at bounding box center [854, 63] width 38 height 26
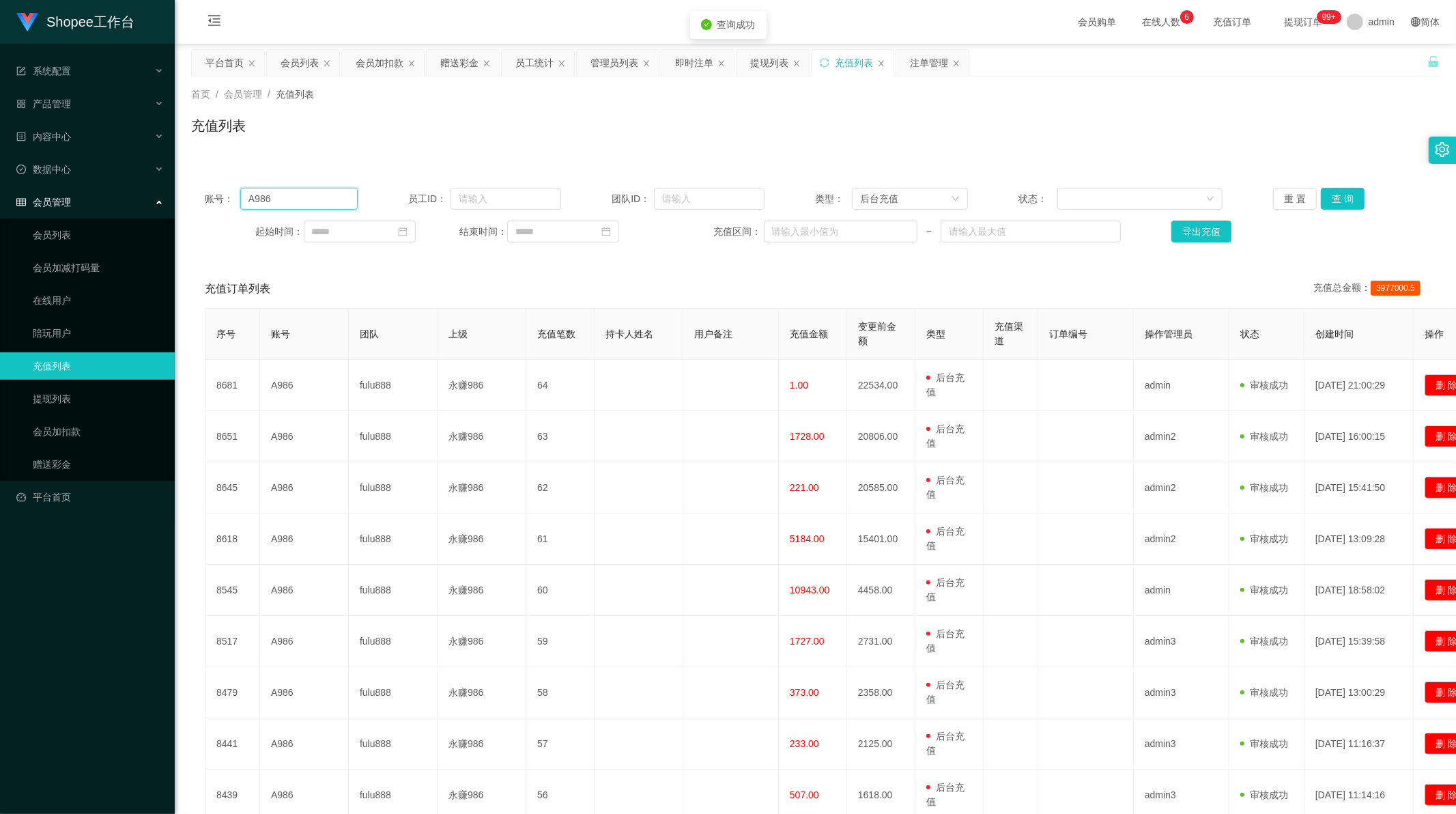
click at [291, 200] on input "A986" at bounding box center [299, 199] width 118 height 22
click at [1321, 199] on button "查 询" at bounding box center [1343, 199] width 43 height 22
click at [727, 271] on div "充值订单列表 充值总金额： 3977000.5" at bounding box center [816, 289] width 1222 height 38
click at [301, 64] on div "会员列表" at bounding box center [300, 63] width 38 height 26
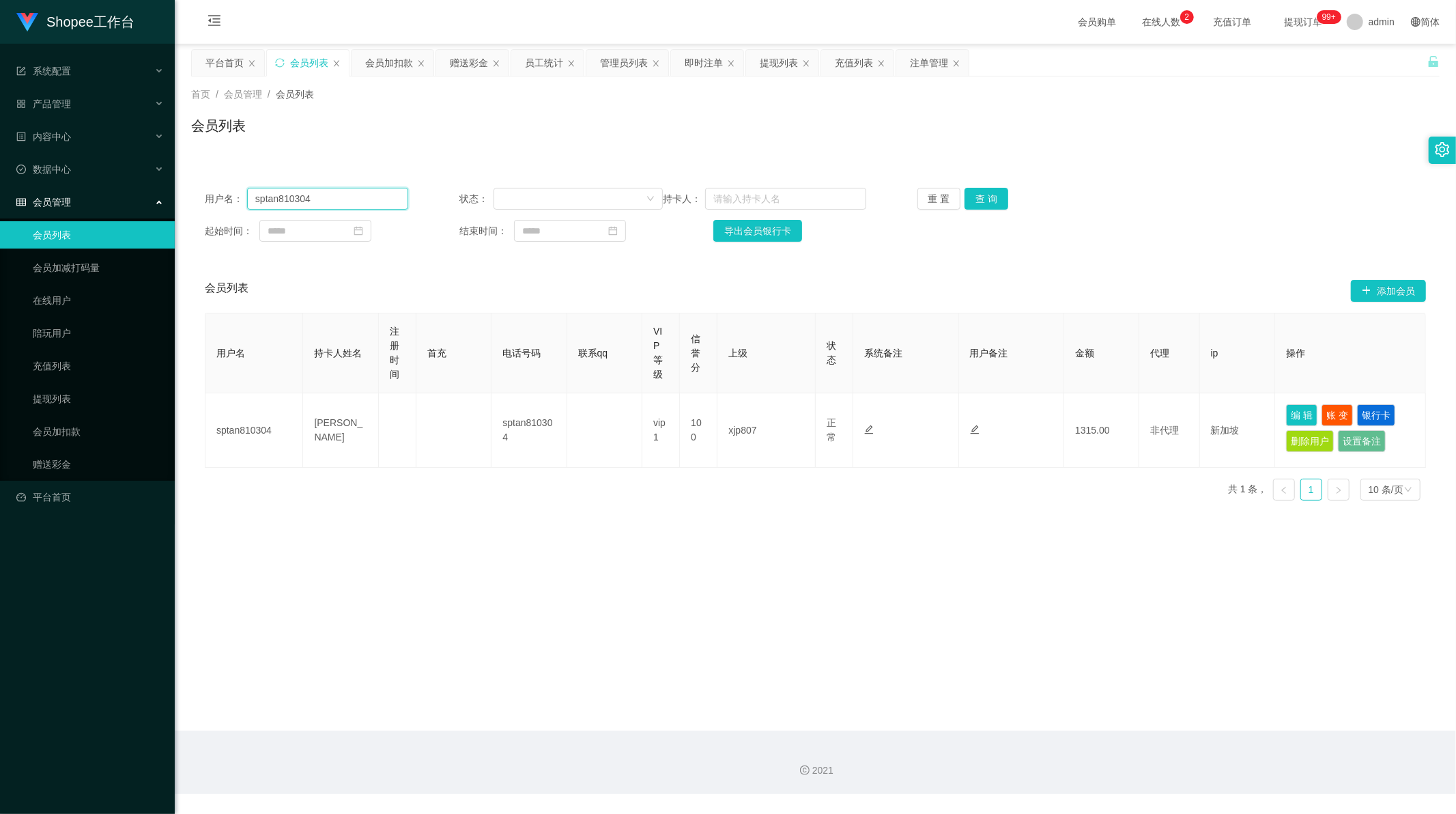
click at [312, 197] on input "sptan810304" at bounding box center [327, 199] width 161 height 22
paste input "boy4732"
type input "boy4732"
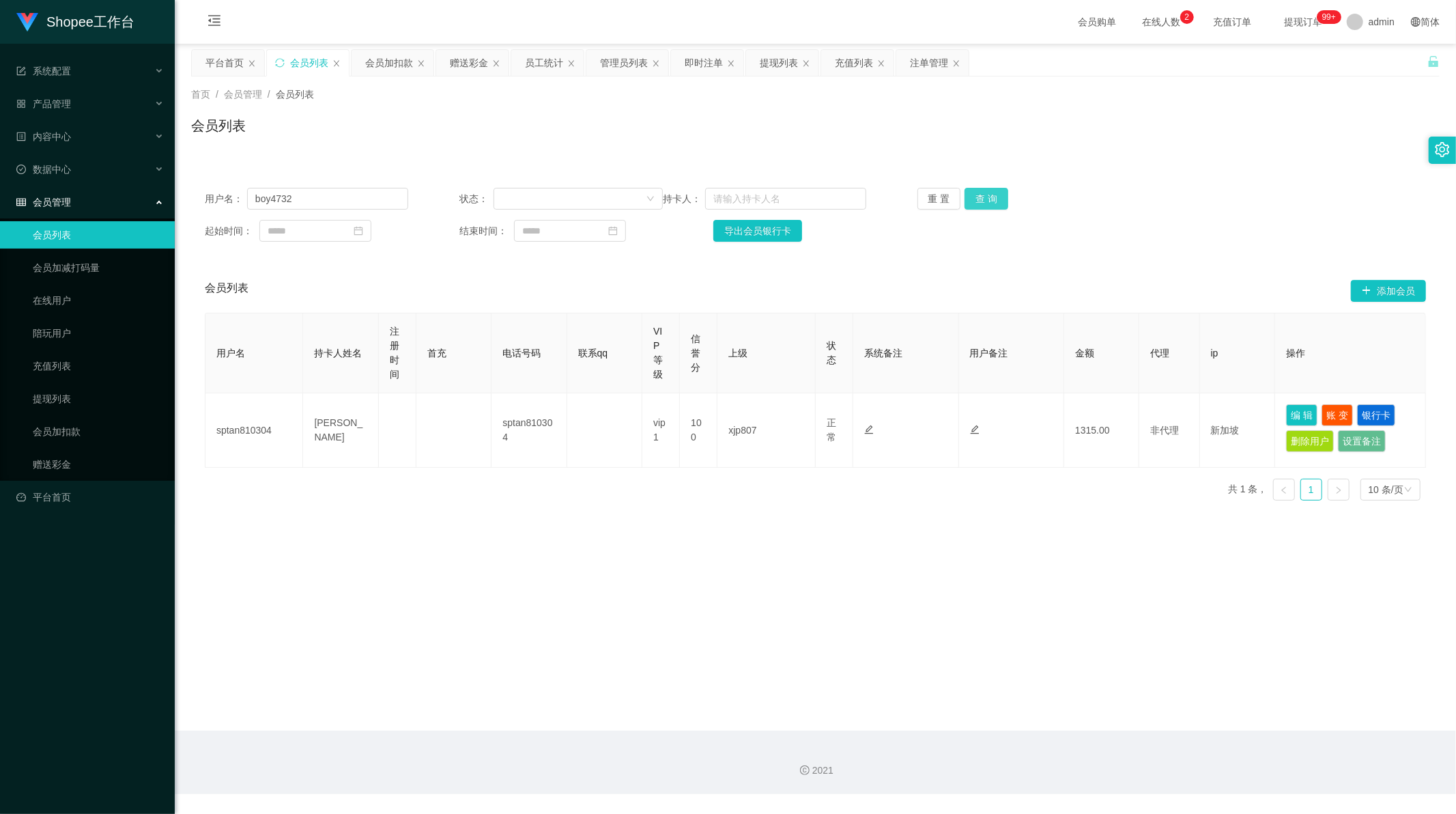
click at [980, 198] on button "查 询" at bounding box center [986, 199] width 43 height 22
click at [472, 63] on div "赠送彩金" at bounding box center [468, 63] width 38 height 26
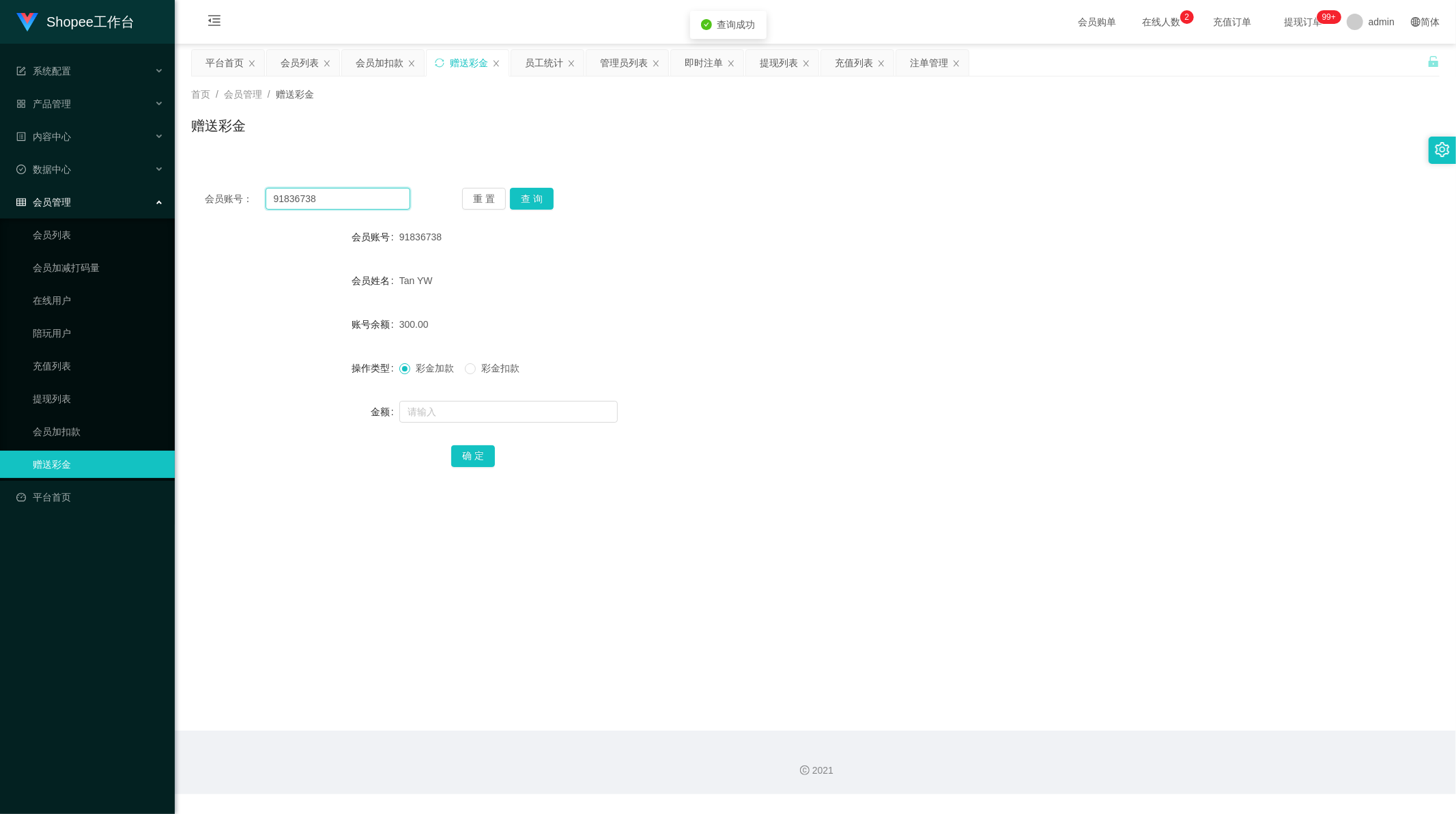
click at [333, 192] on input "91836738" at bounding box center [338, 199] width 146 height 22
paste input "boy4732"
type input "boy4732"
drag, startPoint x: 532, startPoint y: 193, endPoint x: 530, endPoint y: 222, distance: 29.1
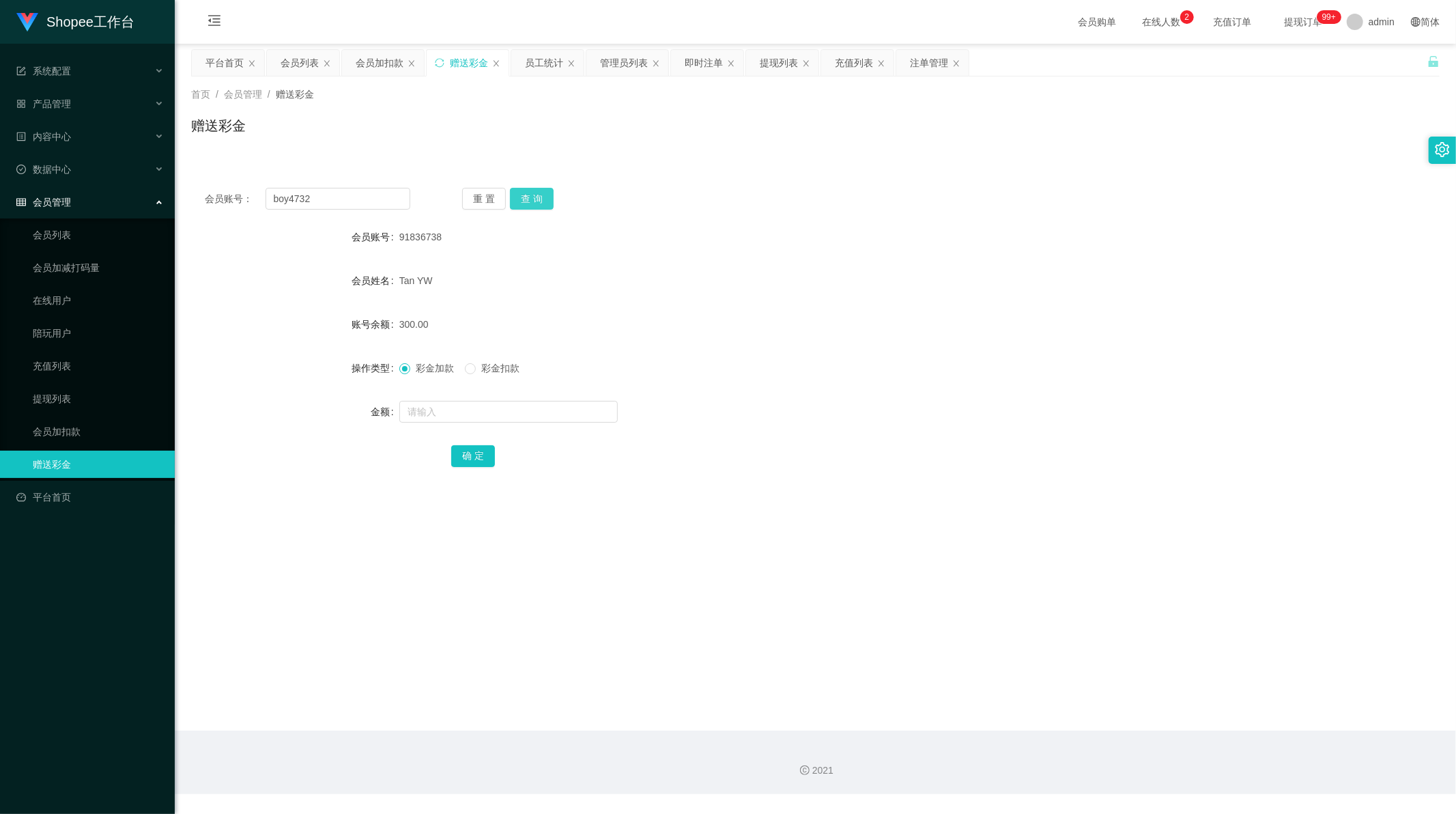
click at [532, 193] on button "查 询" at bounding box center [531, 199] width 43 height 22
click at [437, 408] on input "text" at bounding box center [508, 412] width 219 height 22
type input "100"
click at [461, 453] on button "确 定" at bounding box center [473, 456] width 43 height 22
